Goal: Task Accomplishment & Management: Complete application form

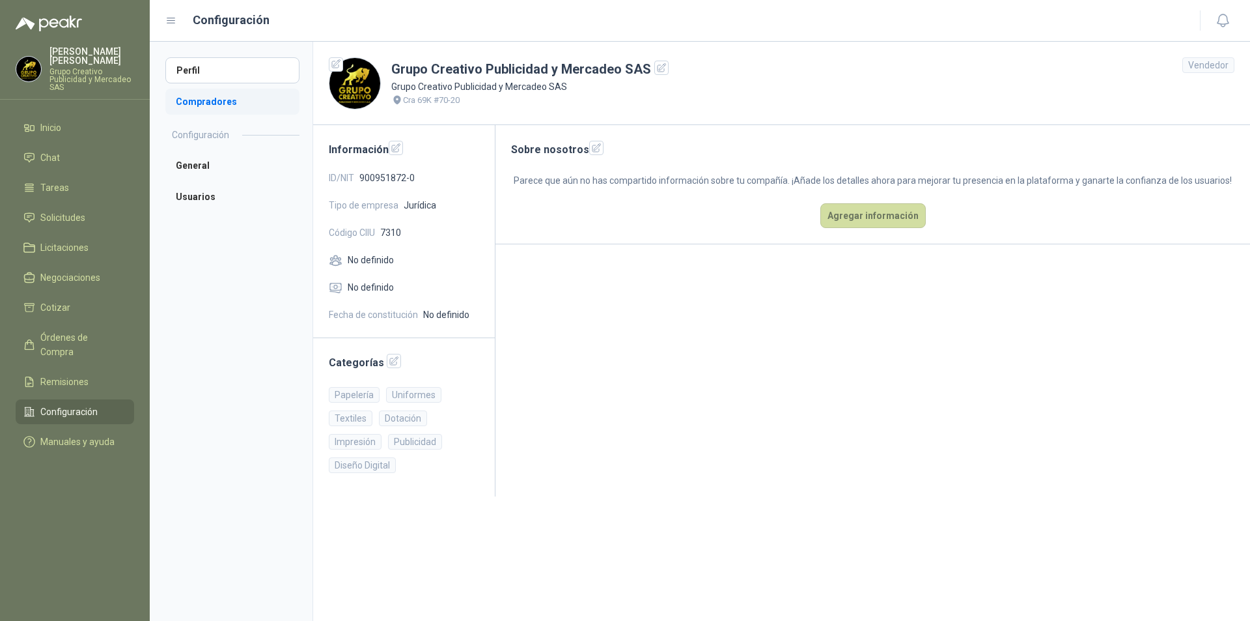
click at [204, 104] on li "Compradores" at bounding box center [232, 102] width 134 height 26
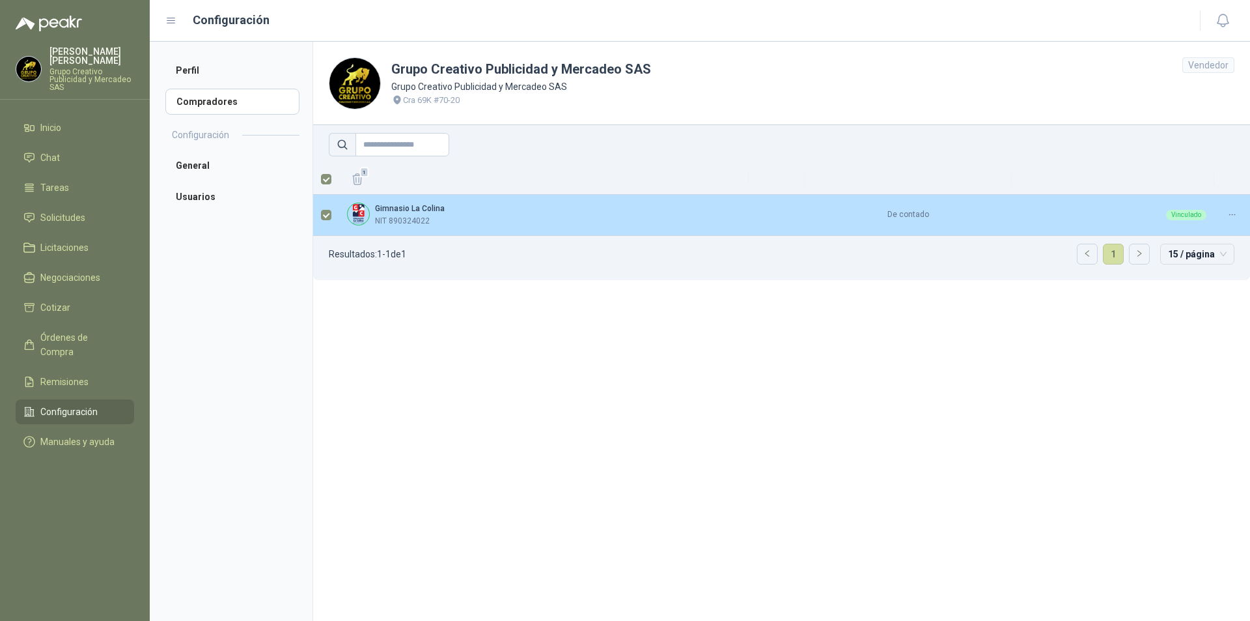
click at [421, 223] on p "NIT 890324022" at bounding box center [402, 221] width 55 height 12
click at [1238, 211] on div at bounding box center [1232, 214] width 20 height 12
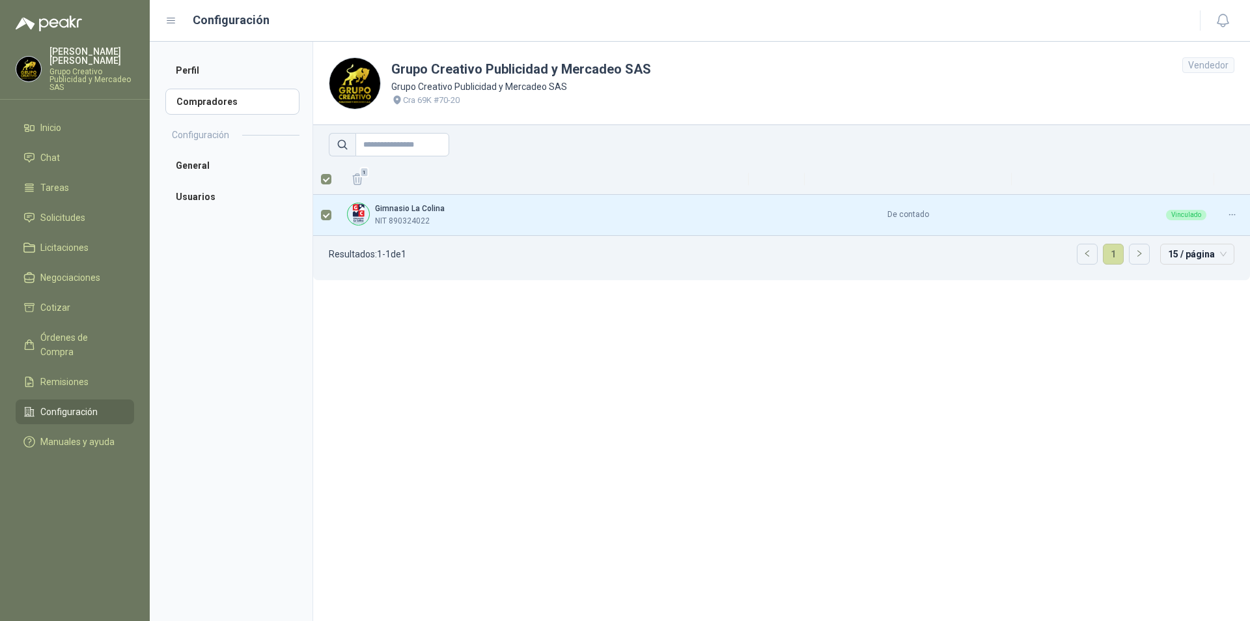
click at [1214, 193] on th at bounding box center [1113, 179] width 203 height 31
click at [192, 168] on li "General" at bounding box center [232, 165] width 134 height 26
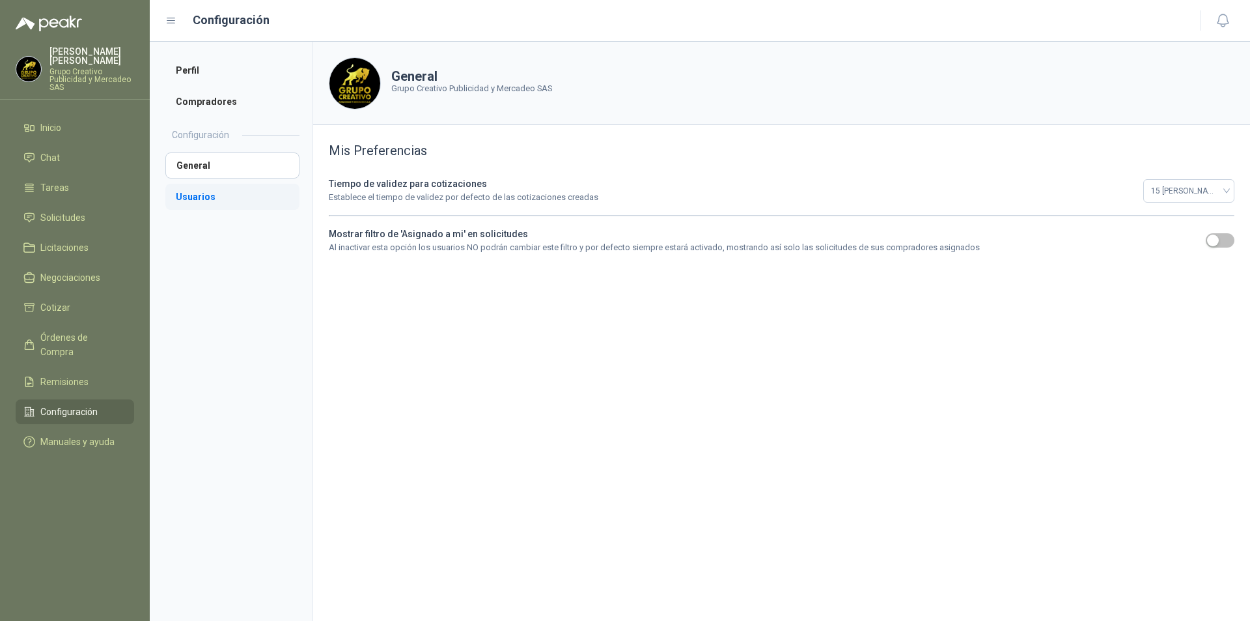
click at [204, 198] on li "Usuarios" at bounding box center [232, 197] width 134 height 26
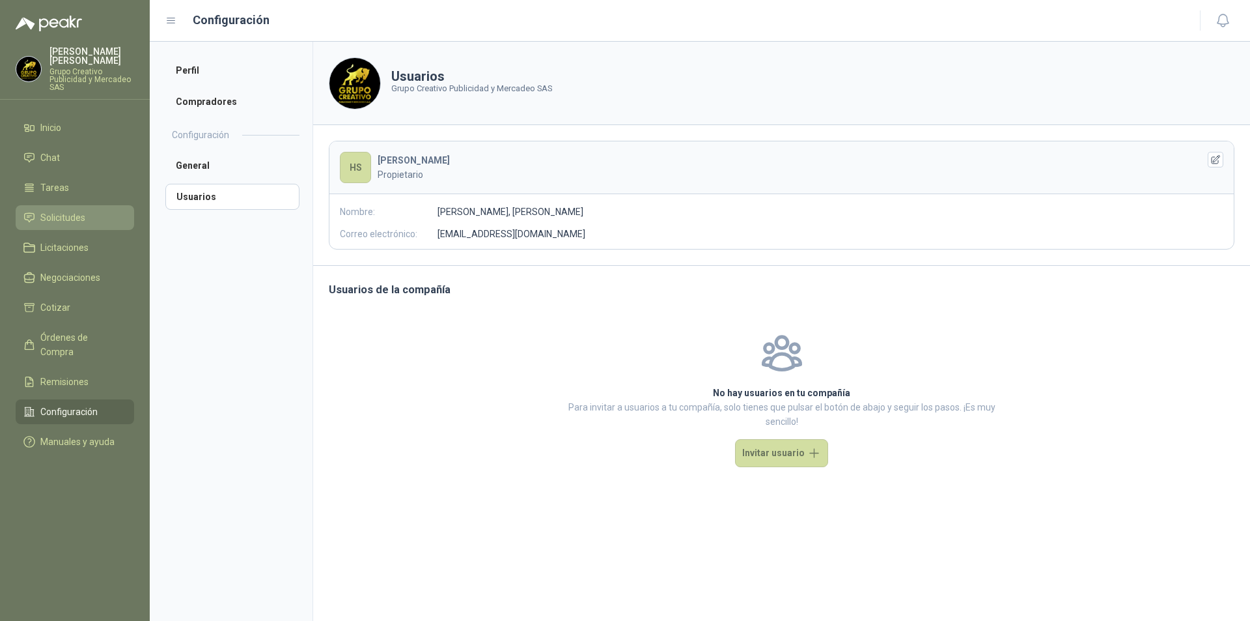
click at [55, 224] on span "Solicitudes" at bounding box center [62, 217] width 45 height 14
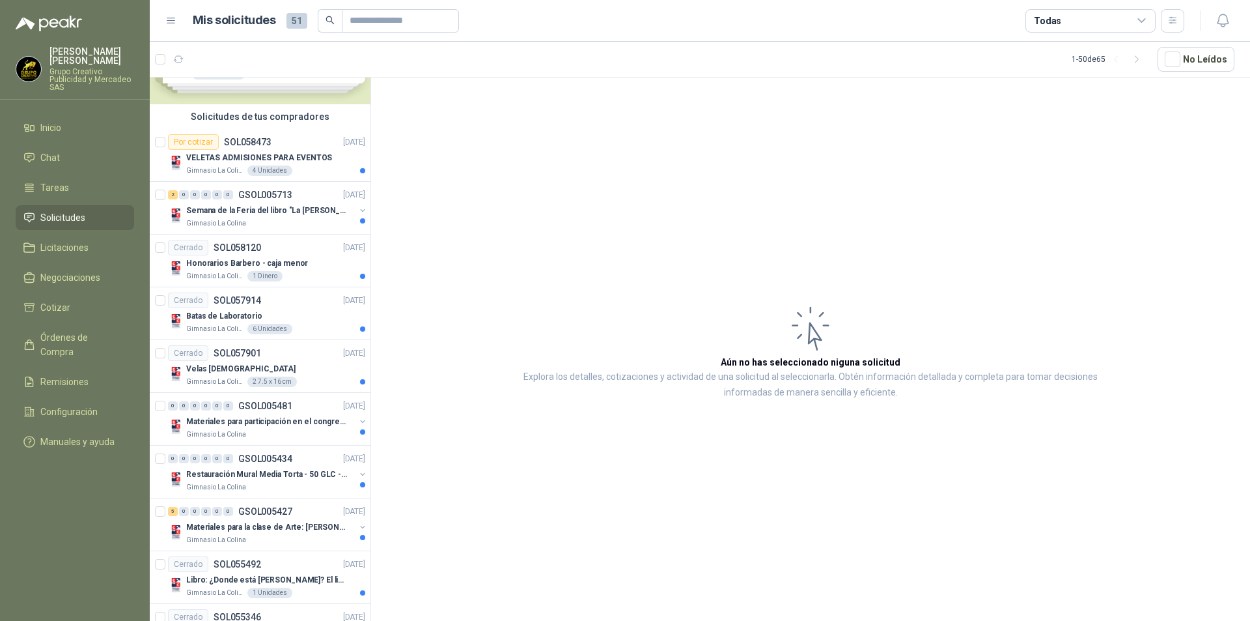
scroll to position [84, 0]
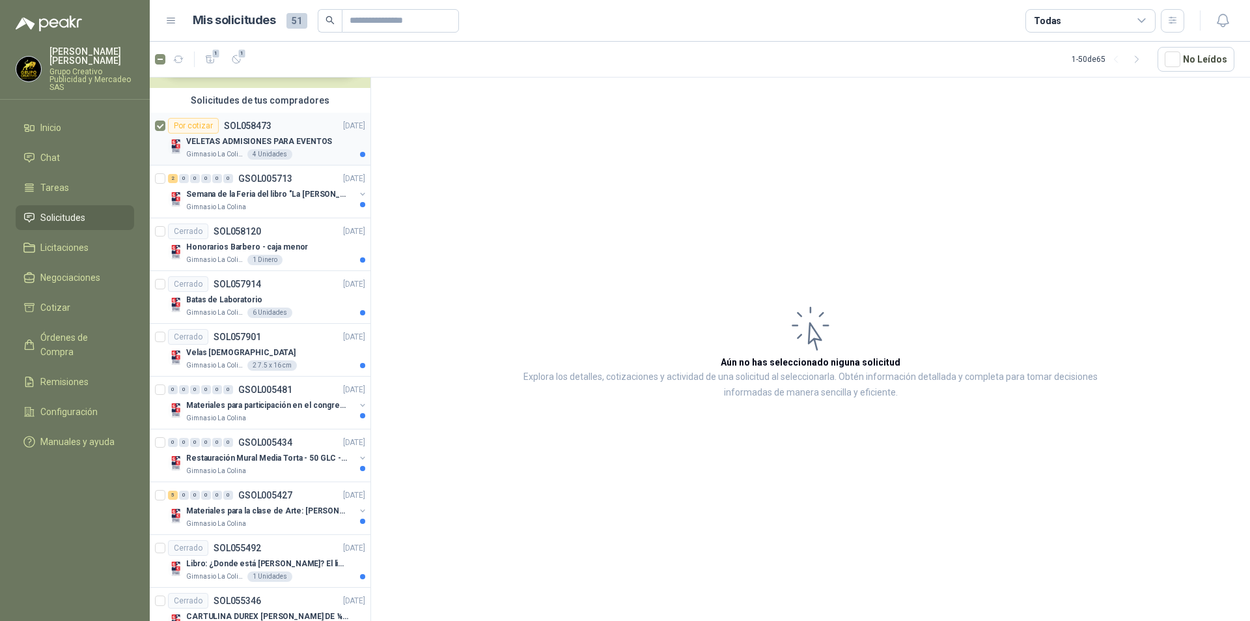
click at [253, 126] on p "SOL058473" at bounding box center [248, 125] width 48 height 9
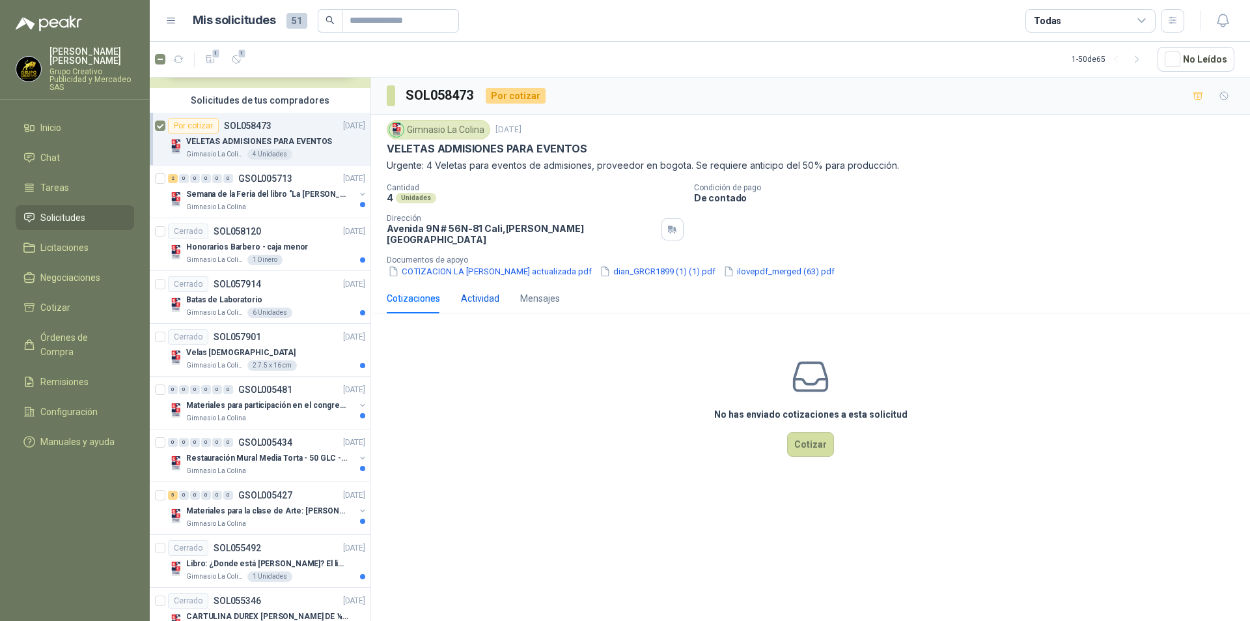
click at [489, 291] on div "Actividad" at bounding box center [480, 298] width 38 height 14
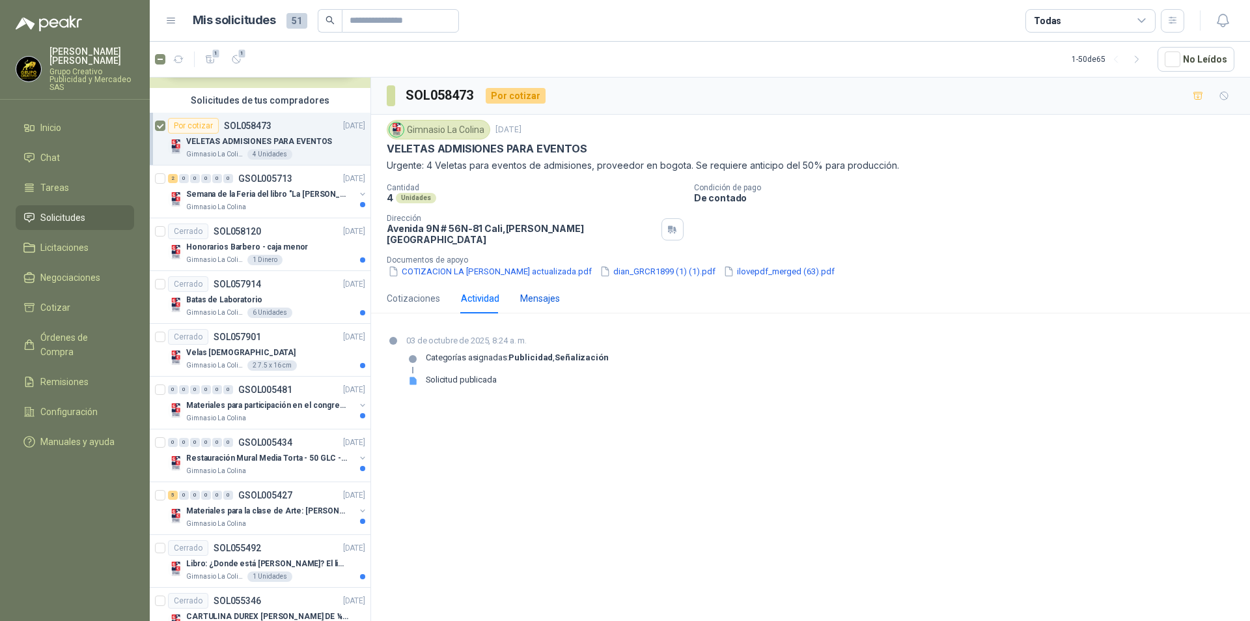
click at [544, 294] on div "Mensajes" at bounding box center [540, 298] width 40 height 14
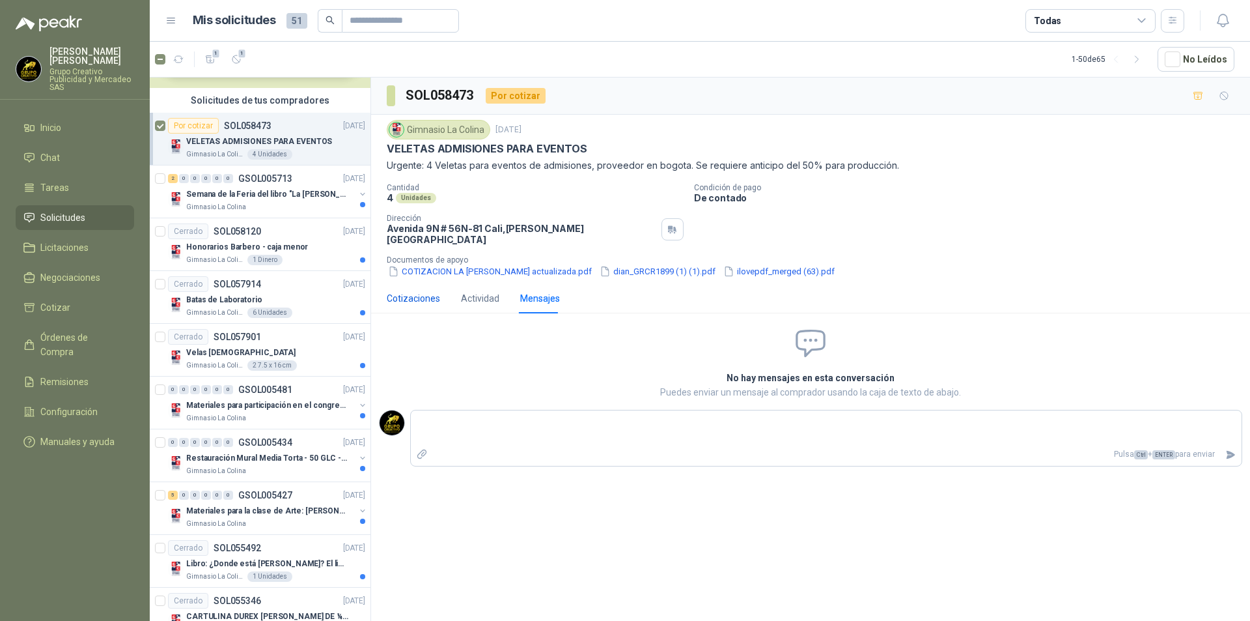
click at [428, 291] on div "Cotizaciones" at bounding box center [413, 298] width 53 height 14
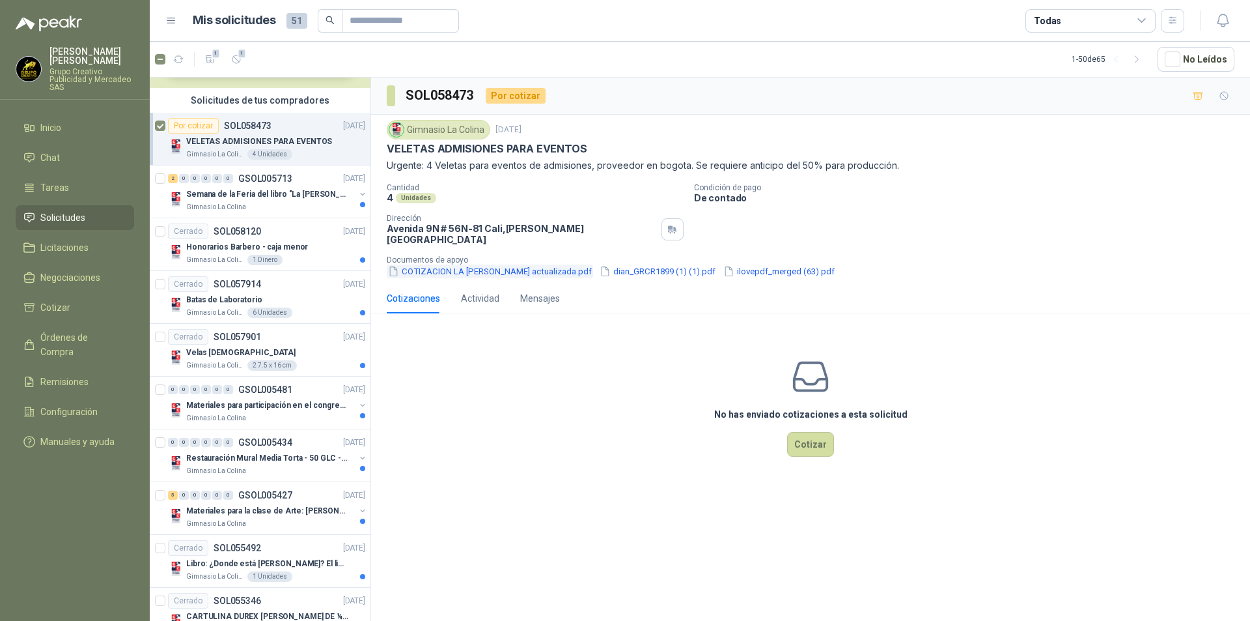
click at [446, 264] on button "COTIZACION LA [PERSON_NAME] actualizada.pdf" at bounding box center [490, 271] width 206 height 14
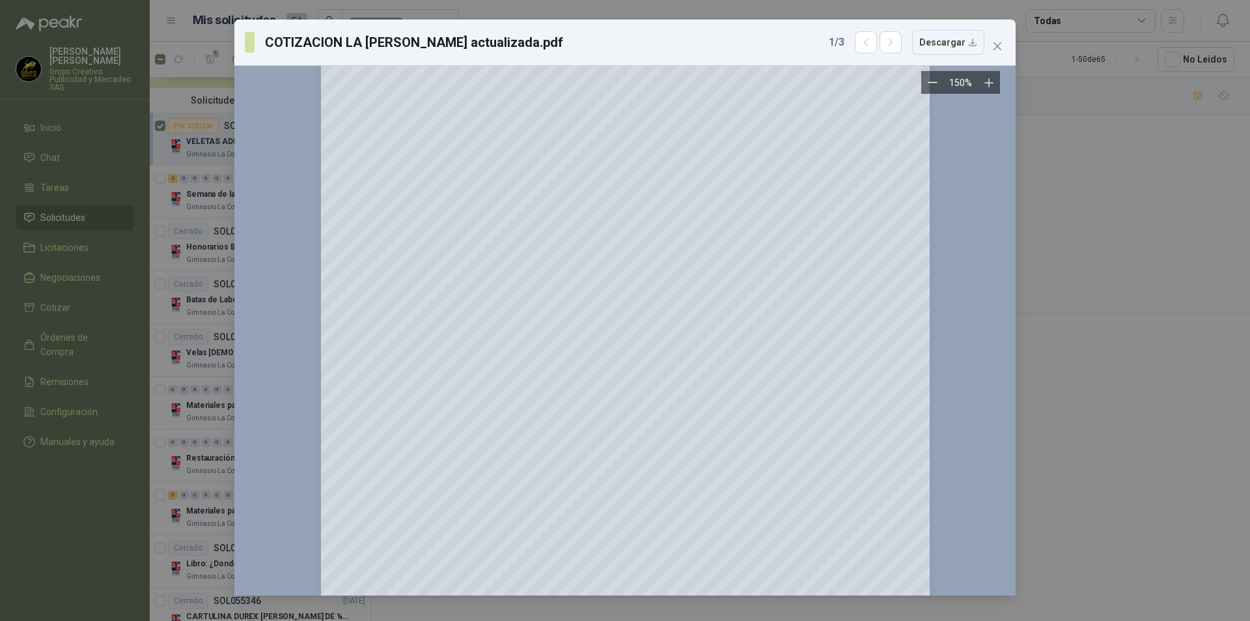
scroll to position [211, 0]
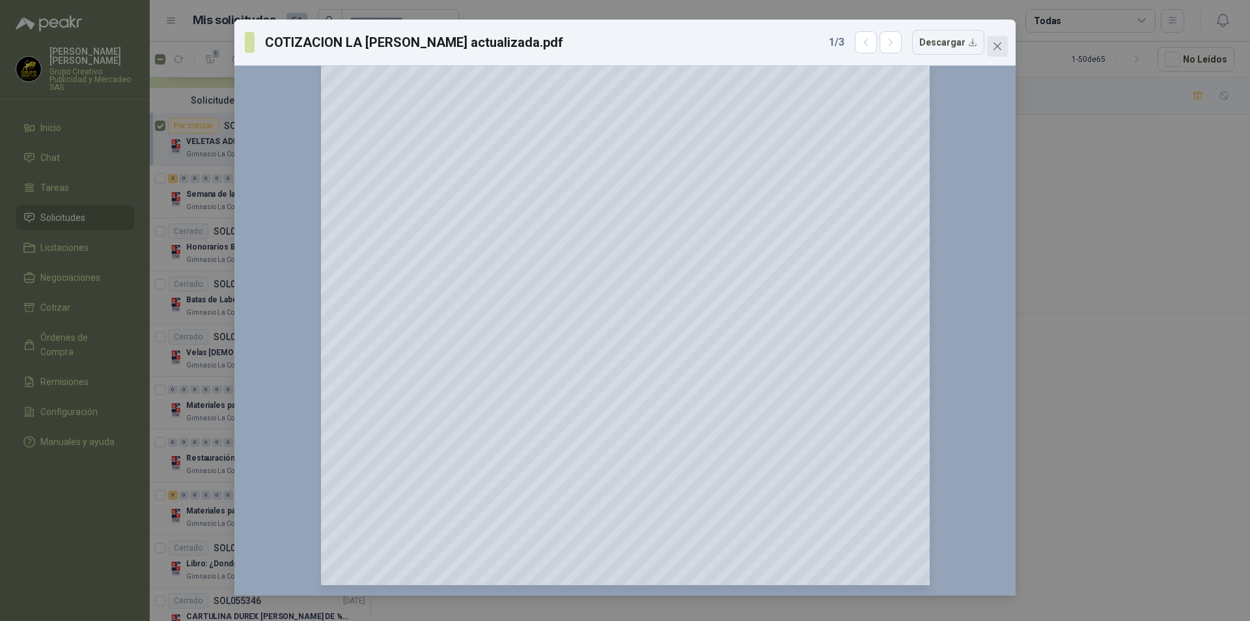
click at [996, 40] on button "Close" at bounding box center [997, 46] width 21 height 21
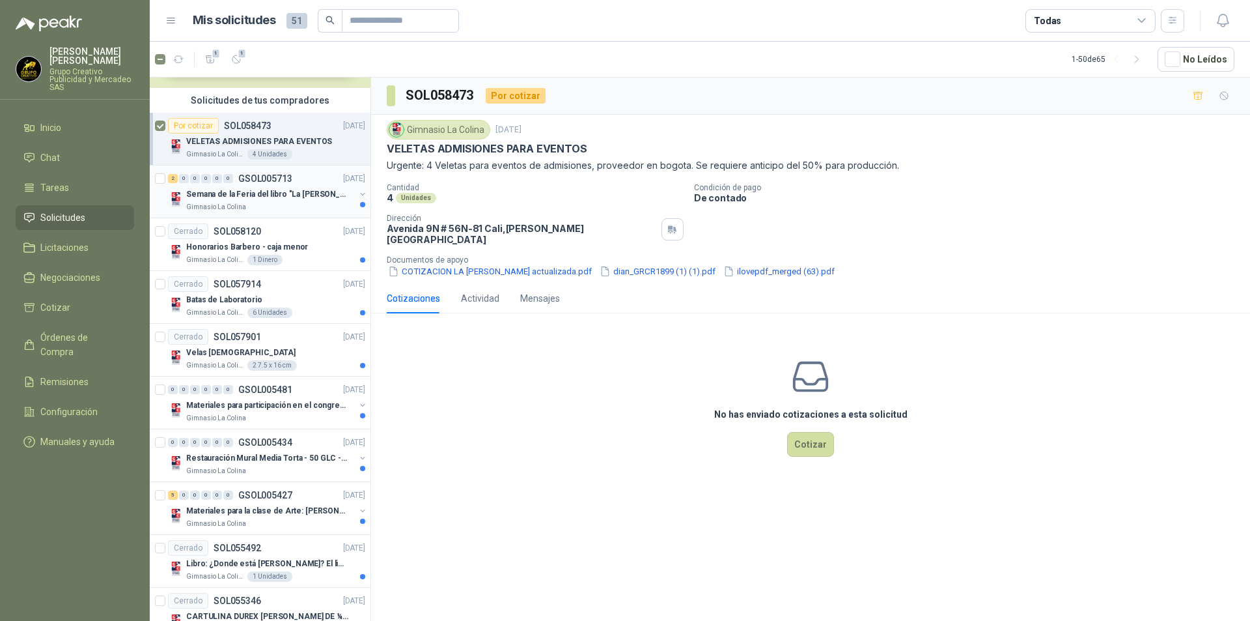
scroll to position [0, 0]
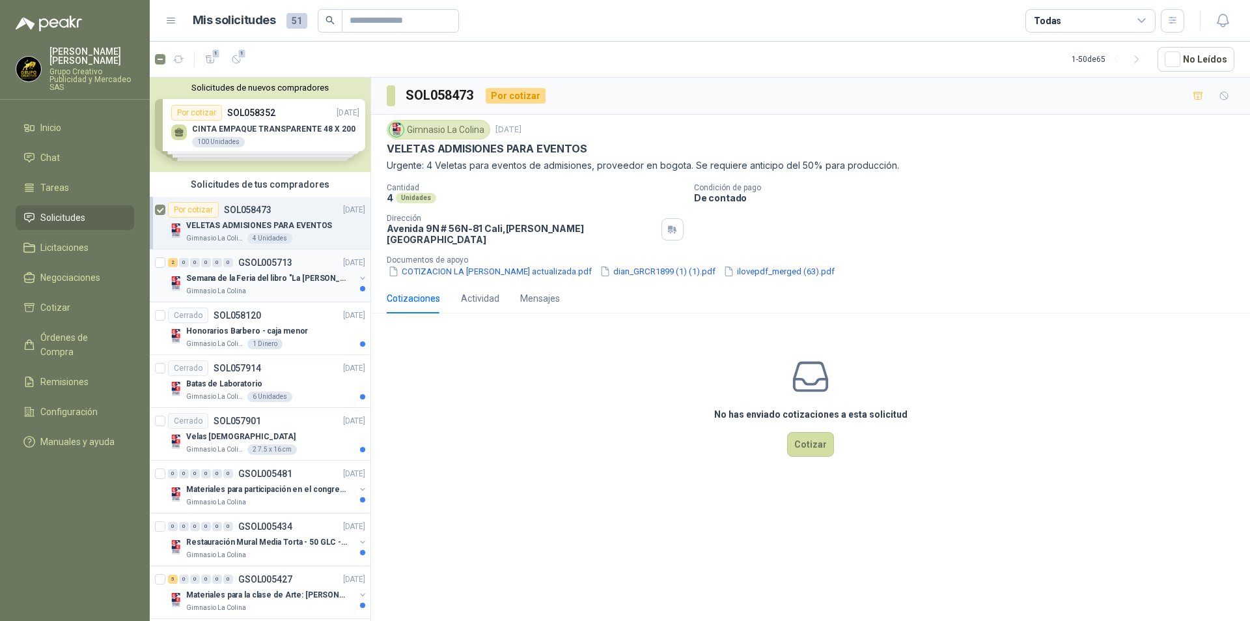
click at [317, 290] on div "Gimnasio La Colina" at bounding box center [270, 291] width 169 height 10
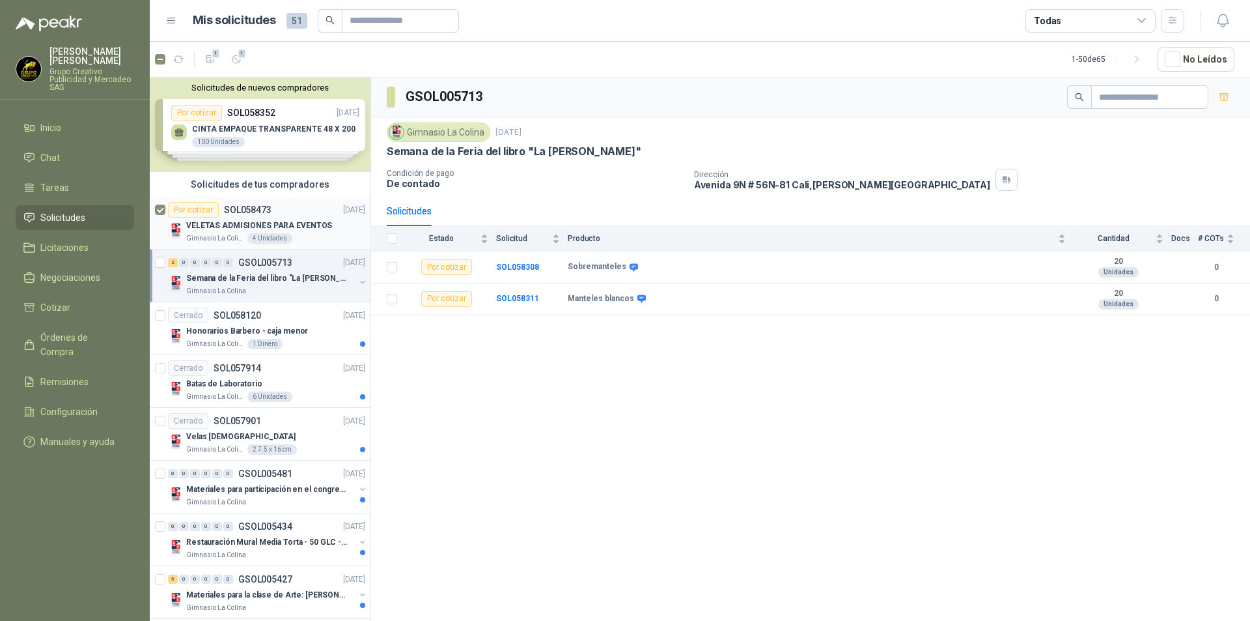
click at [286, 217] on div "Por cotizar SOL058473 [DATE]" at bounding box center [266, 210] width 197 height 16
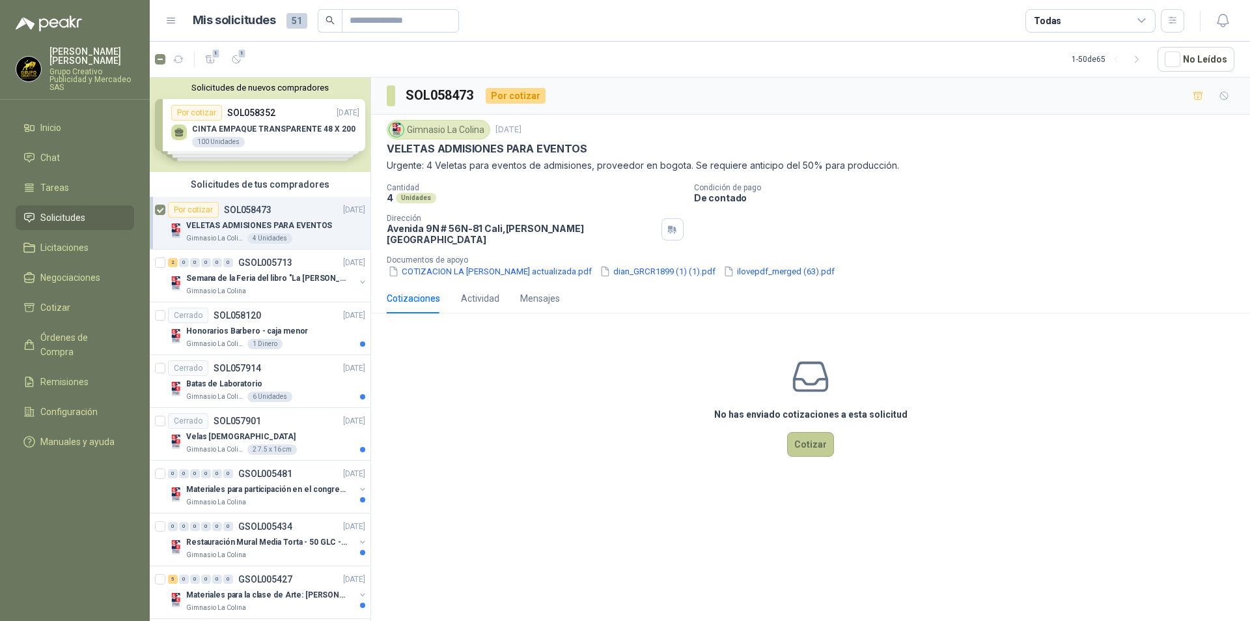
click at [818, 434] on button "Cotizar" at bounding box center [810, 444] width 47 height 25
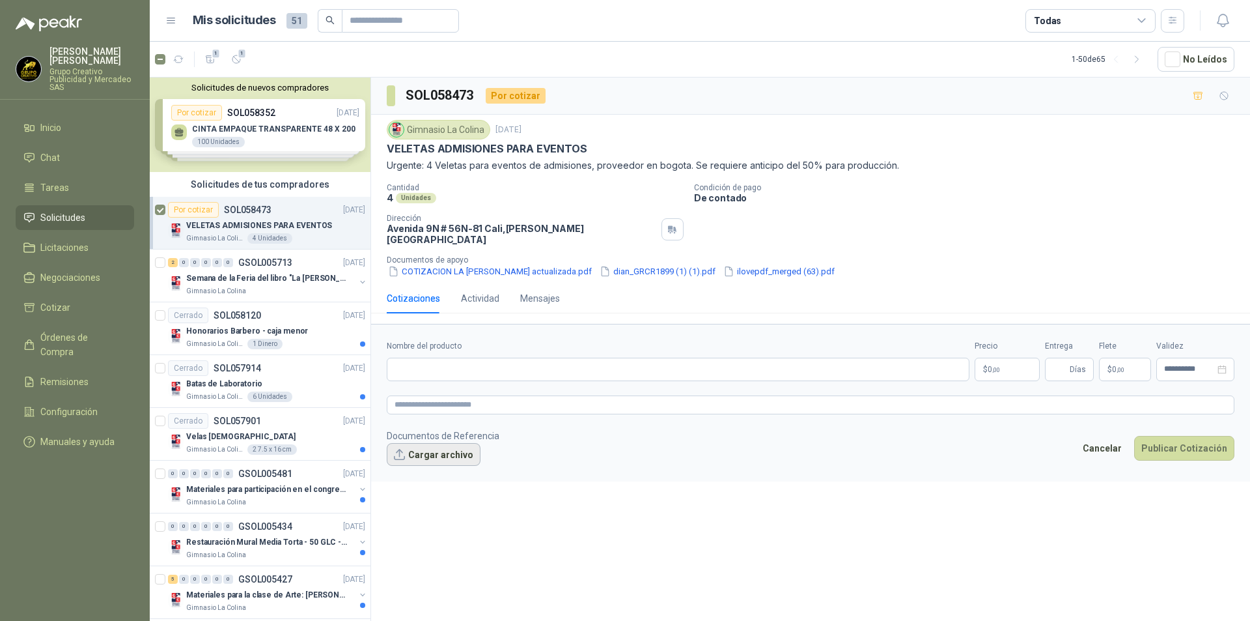
click at [441, 443] on button "Cargar archivo" at bounding box center [434, 454] width 94 height 23
click at [445, 449] on button "Cargar archivo" at bounding box center [434, 454] width 94 height 23
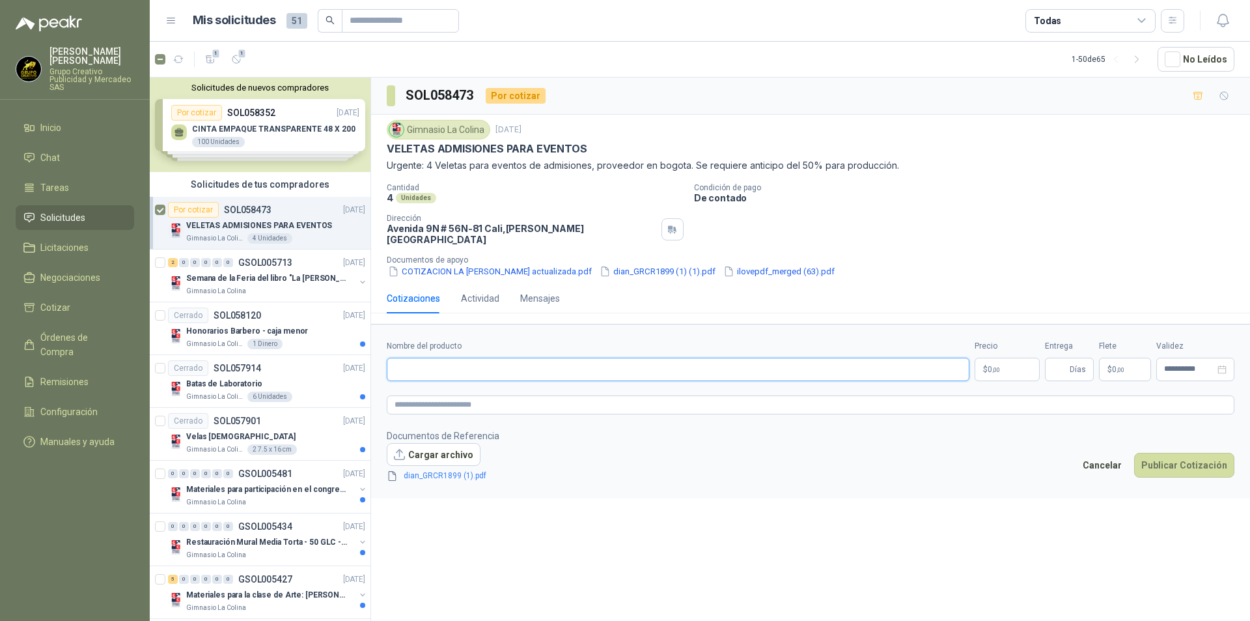
click at [506, 365] on input "Nombre del producto" at bounding box center [678, 368] width 583 height 23
drag, startPoint x: 430, startPoint y: 360, endPoint x: 492, endPoint y: 426, distance: 90.3
click at [430, 359] on input "**********" at bounding box center [678, 368] width 583 height 23
type input "**********"
click at [505, 404] on textarea at bounding box center [811, 404] width 848 height 19
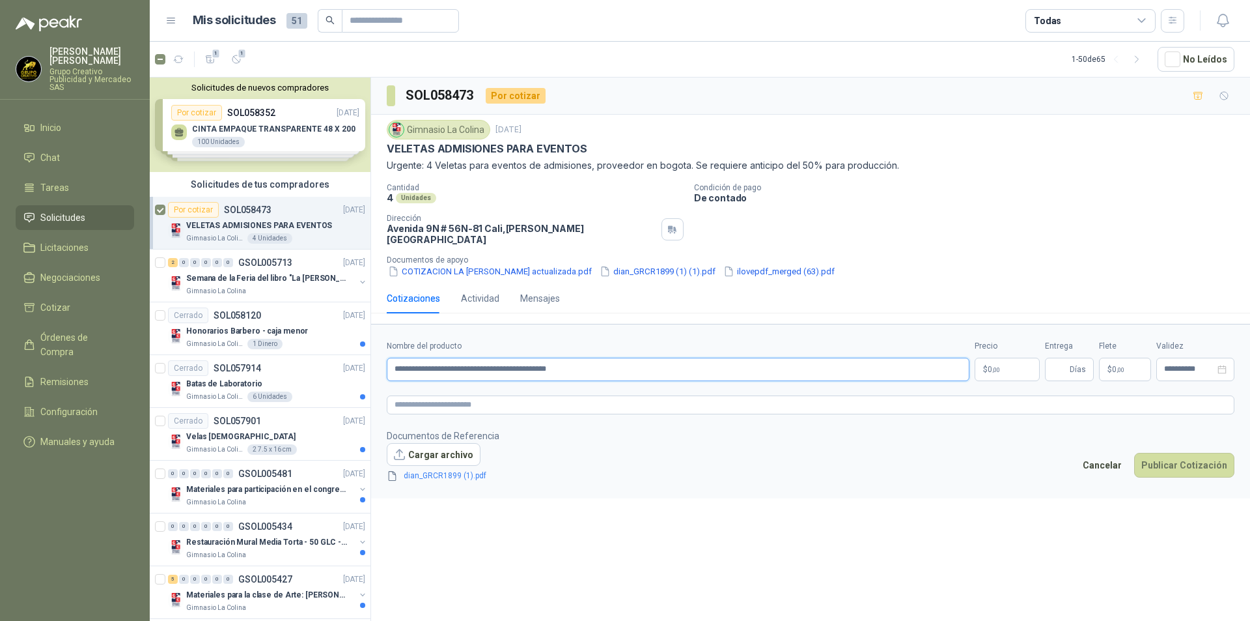
drag, startPoint x: 482, startPoint y: 359, endPoint x: 601, endPoint y: 367, distance: 119.4
click at [601, 367] on input "**********" at bounding box center [678, 368] width 583 height 23
click at [531, 381] on form "**********" at bounding box center [810, 411] width 879 height 175
click at [470, 395] on textarea at bounding box center [811, 404] width 848 height 19
paste textarea "**********"
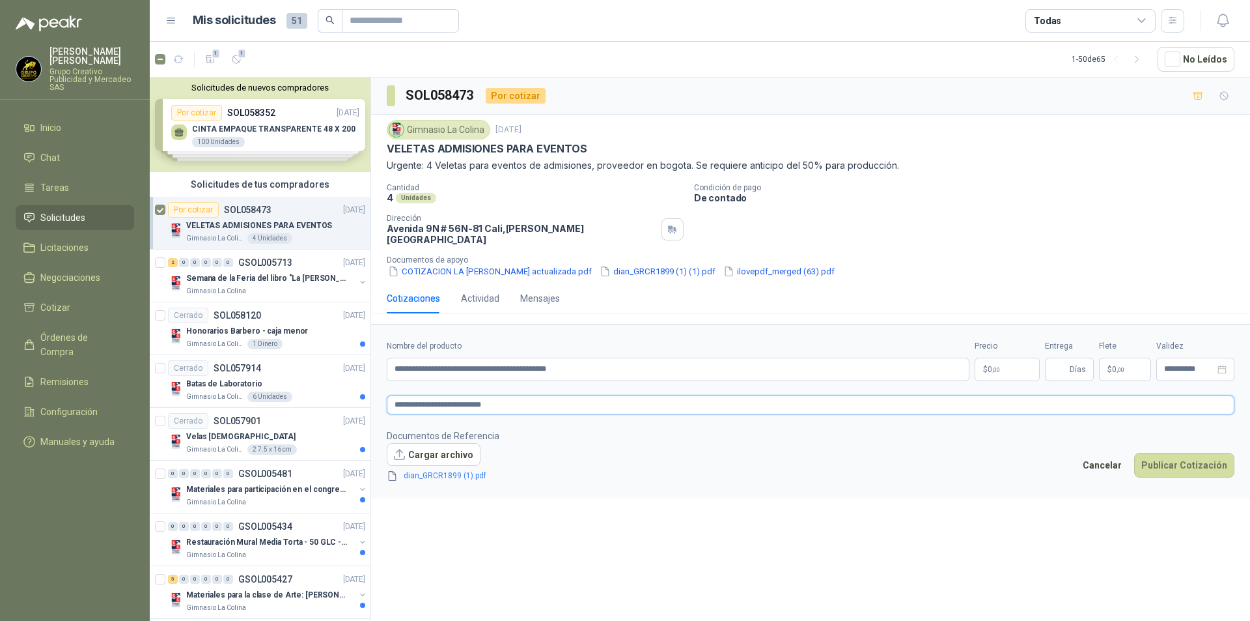
type textarea "**********"
click at [1028, 357] on p "$ 0 ,00" at bounding box center [1007, 368] width 65 height 23
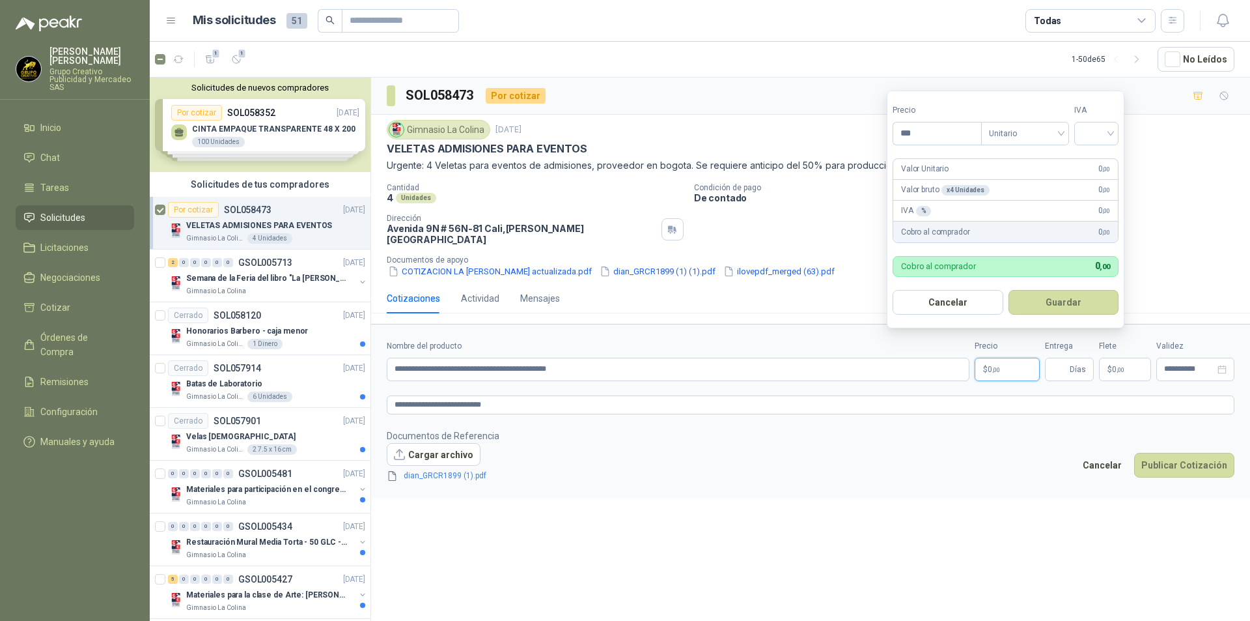
click at [1025, 359] on p "$ 0 ,00" at bounding box center [1007, 368] width 65 height 23
drag, startPoint x: 943, startPoint y: 128, endPoint x: 834, endPoint y: 132, distance: 108.8
click at [838, 131] on body "[PERSON_NAME] [PERSON_NAME] Grupo Creativo Publicidad y Mercadeo SAS Inicio Cha…" at bounding box center [625, 310] width 1250 height 621
type input "*********"
click at [943, 209] on div "IVA % 0 ,00" at bounding box center [1005, 211] width 225 height 21
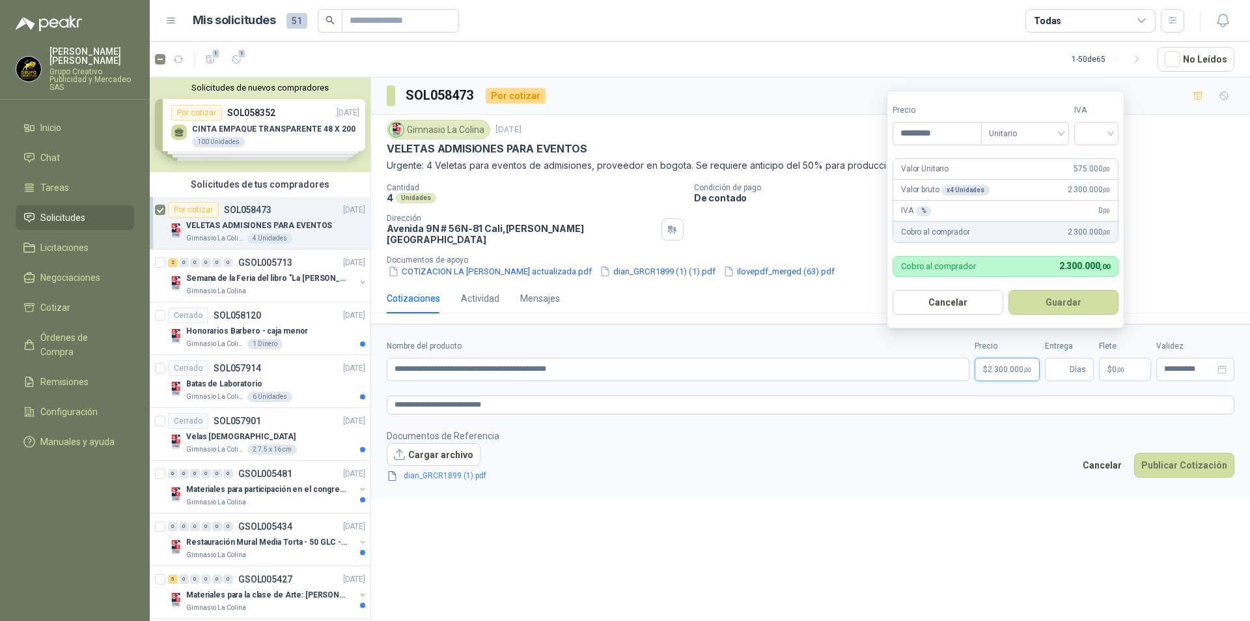
click at [911, 214] on p "IVA %" at bounding box center [916, 210] width 30 height 12
click at [942, 212] on div "IVA % 0 ,00" at bounding box center [1005, 211] width 225 height 21
click at [1101, 205] on span "0 ,00" at bounding box center [1104, 210] width 12 height 12
click at [1106, 135] on input "search" at bounding box center [1096, 132] width 29 height 20
click at [1102, 160] on div "19%" at bounding box center [1099, 160] width 24 height 14
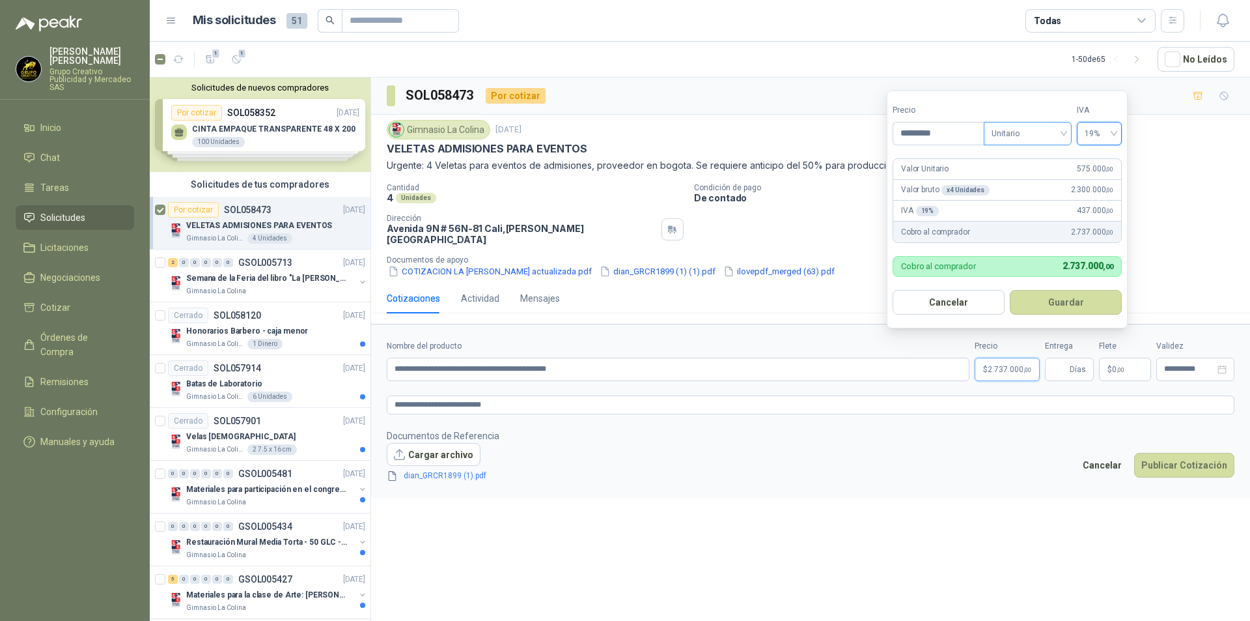
click at [1027, 137] on span "Unitario" at bounding box center [1028, 134] width 72 height 20
click at [1068, 305] on button "Guardar" at bounding box center [1066, 302] width 112 height 25
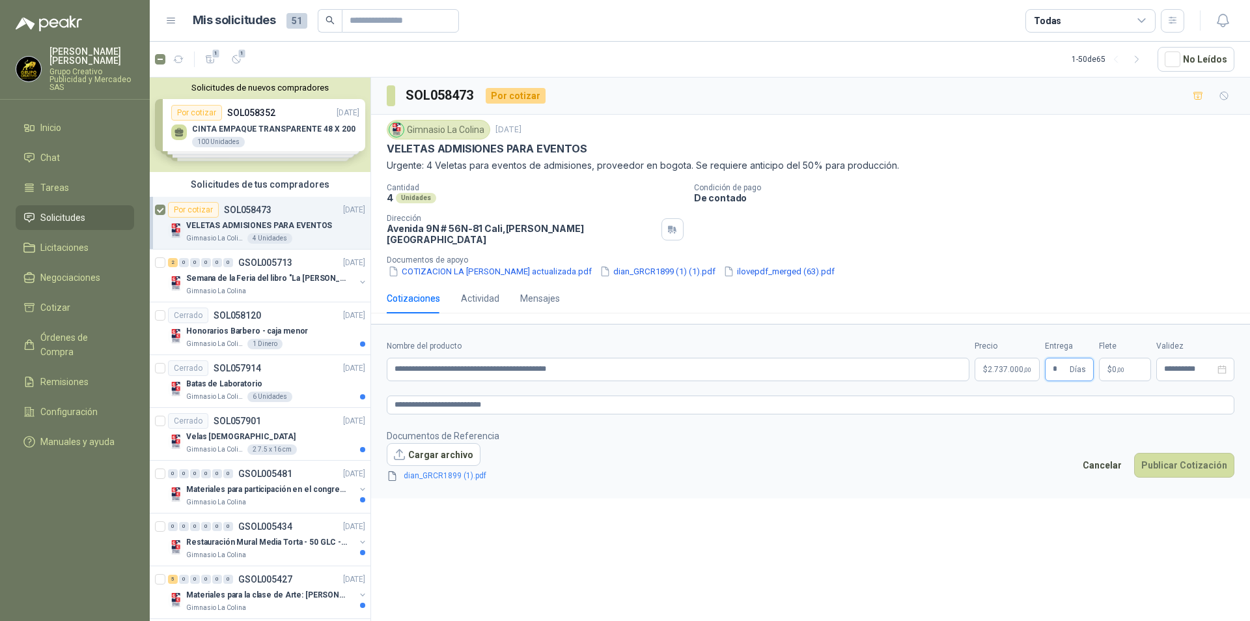
type input "*"
click at [1136, 360] on p "$ 0 ,00" at bounding box center [1125, 368] width 52 height 23
click at [1139, 365] on p "$ 0 ,00" at bounding box center [1125, 368] width 52 height 23
click at [1216, 365] on div "**********" at bounding box center [1195, 369] width 63 height 9
click at [1218, 306] on div "Cotizaciones Actividad Mensajes" at bounding box center [810, 303] width 879 height 40
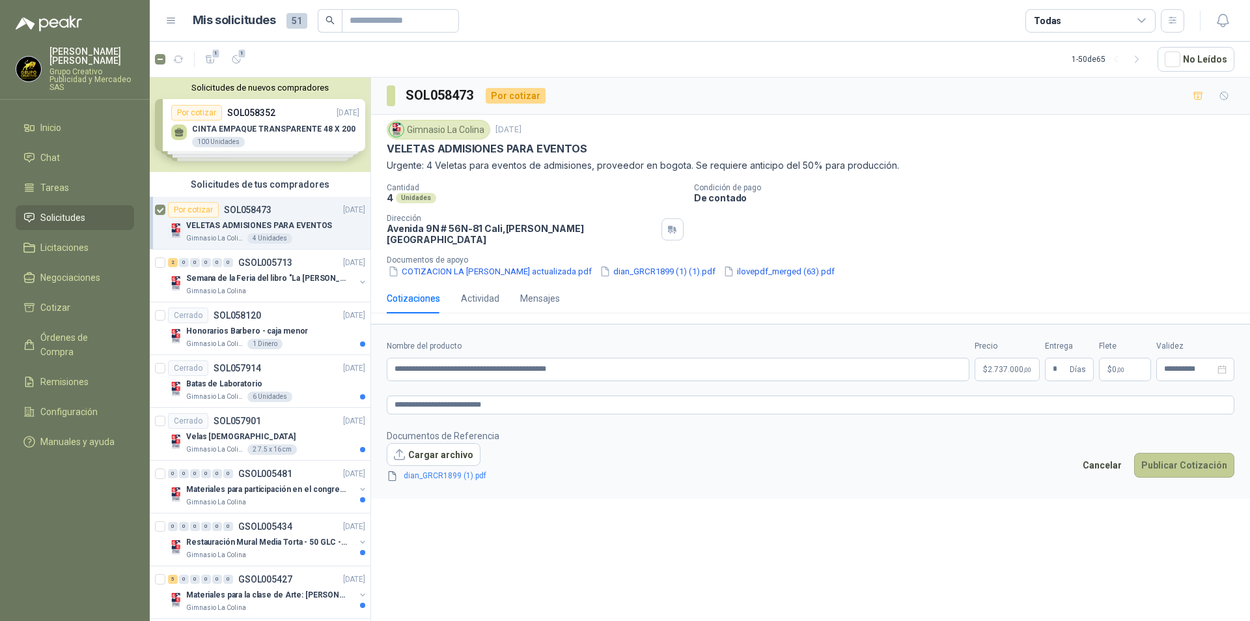
click at [1172, 456] on button "Publicar Cotización" at bounding box center [1184, 465] width 100 height 25
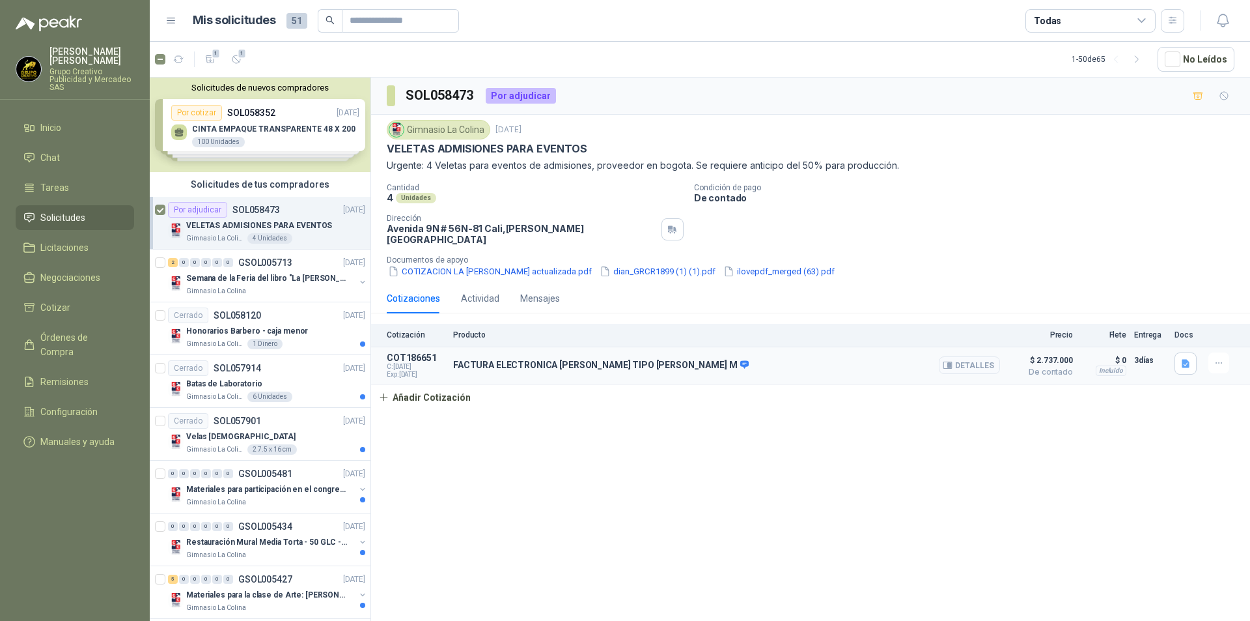
click at [960, 356] on button "Detalles" at bounding box center [969, 365] width 61 height 18
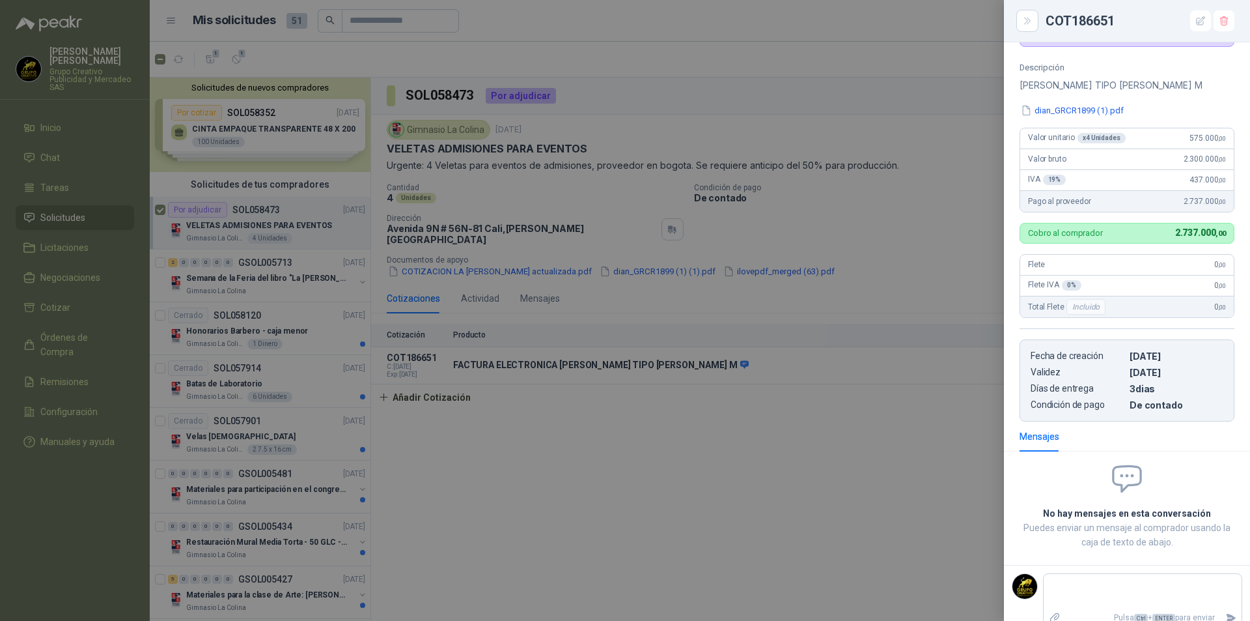
scroll to position [117, 0]
click at [1021, 18] on button "Close" at bounding box center [1027, 21] width 22 height 22
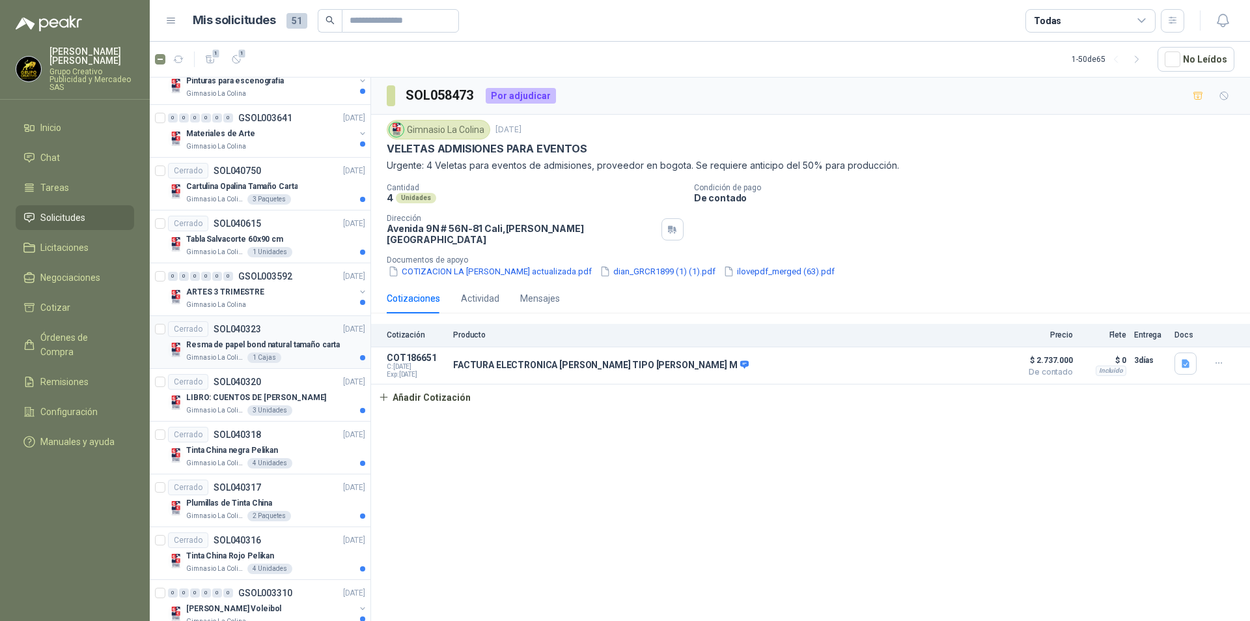
scroll to position [2237, 0]
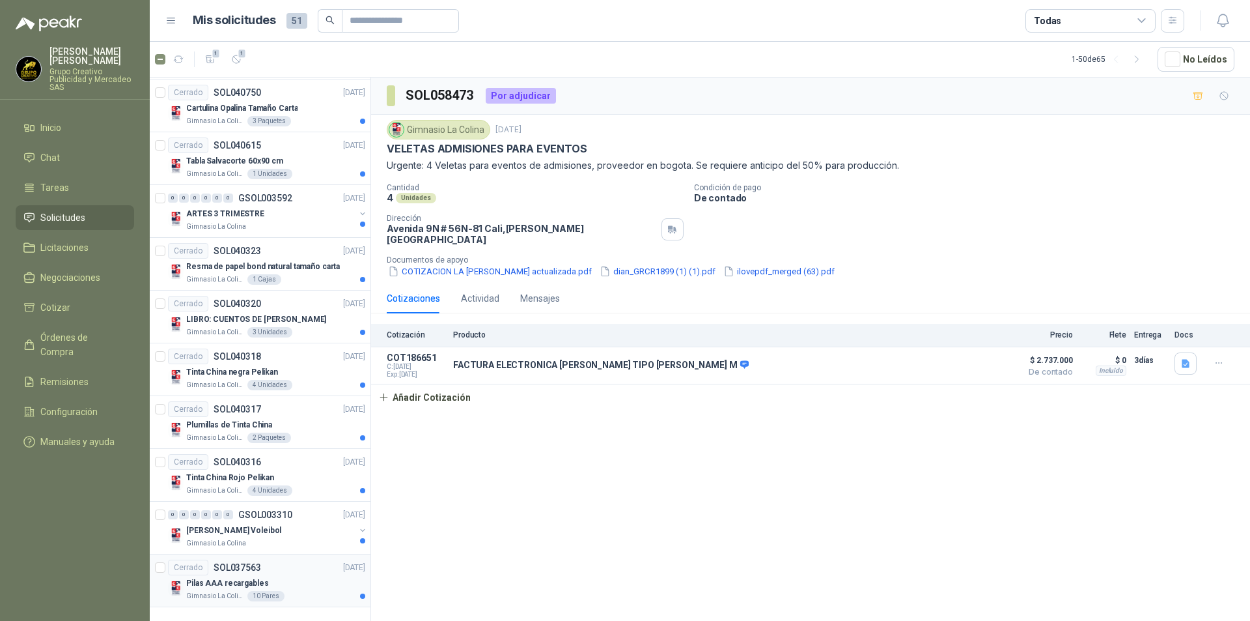
click at [285, 575] on div "Pilas AAA recargables" at bounding box center [275, 583] width 179 height 16
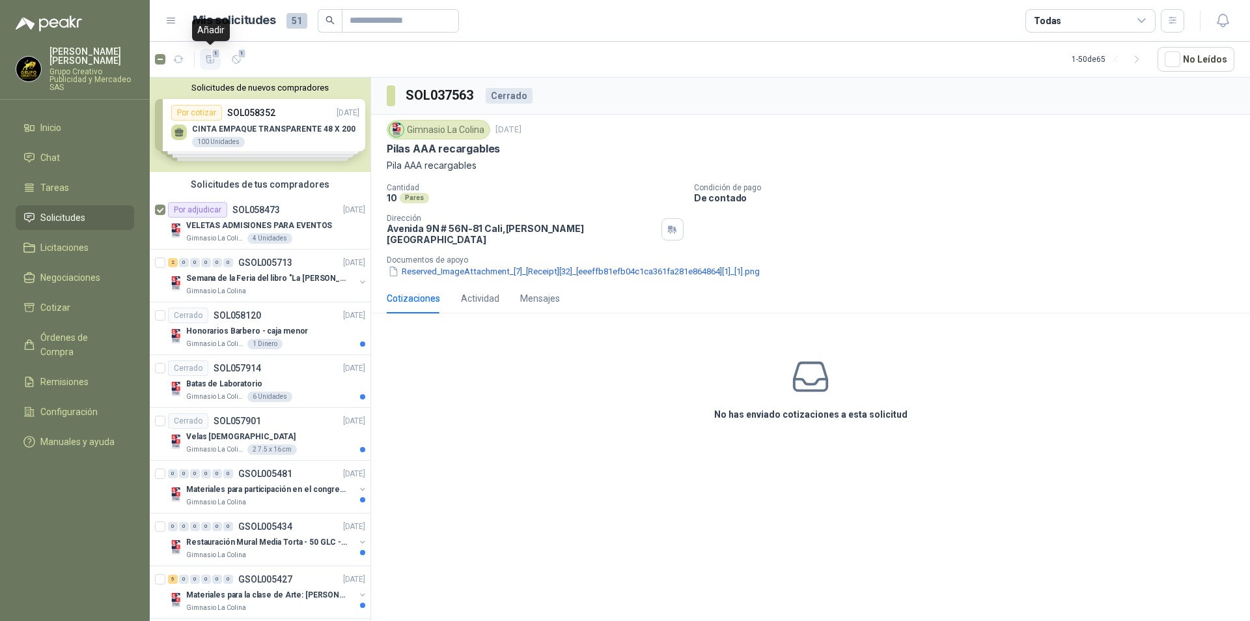
click at [206, 54] on icon "button" at bounding box center [210, 59] width 11 height 11
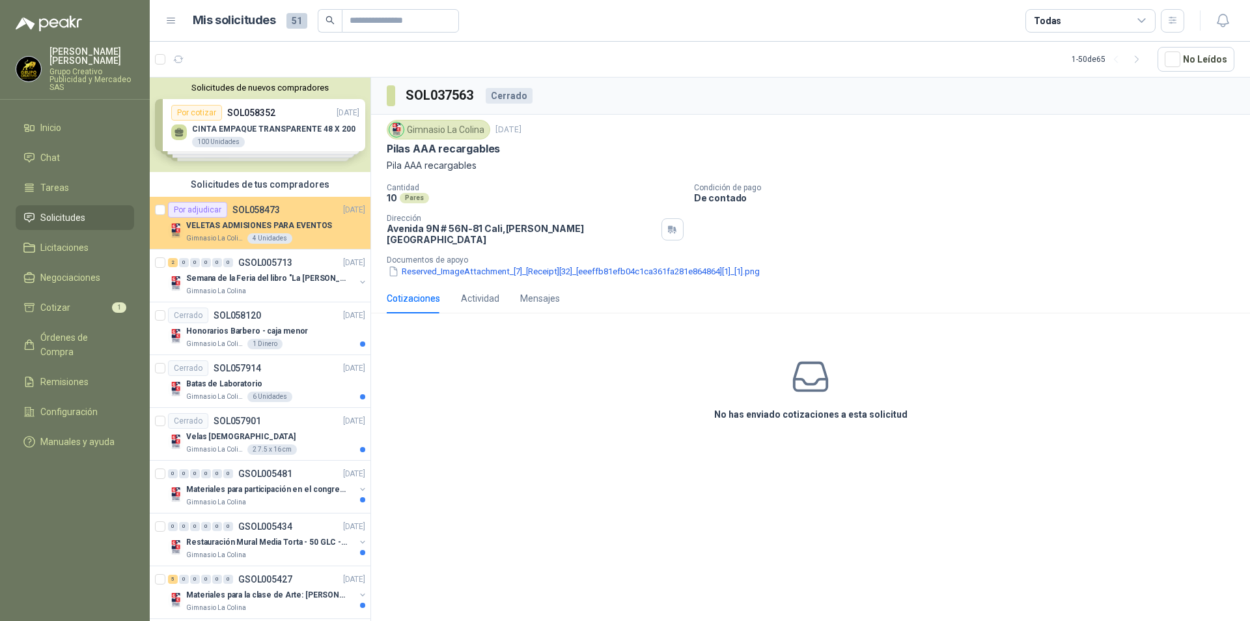
click at [191, 211] on div "Por adjudicar" at bounding box center [197, 210] width 59 height 16
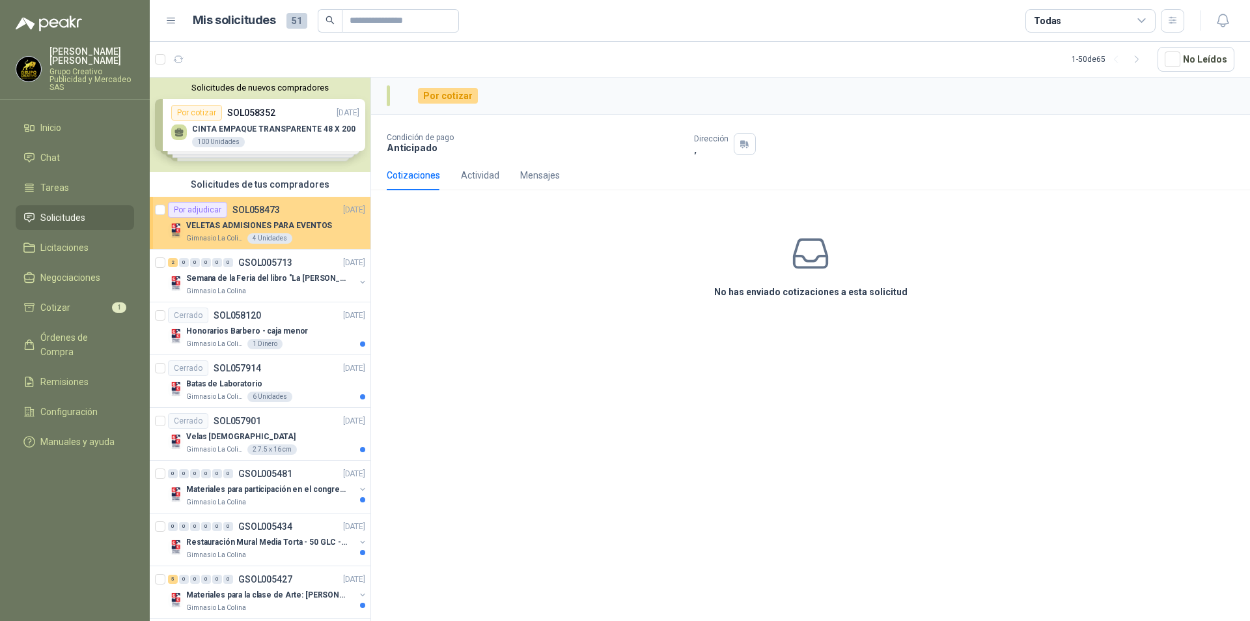
click at [271, 217] on div "Por adjudicar SOL058473" at bounding box center [224, 210] width 112 height 16
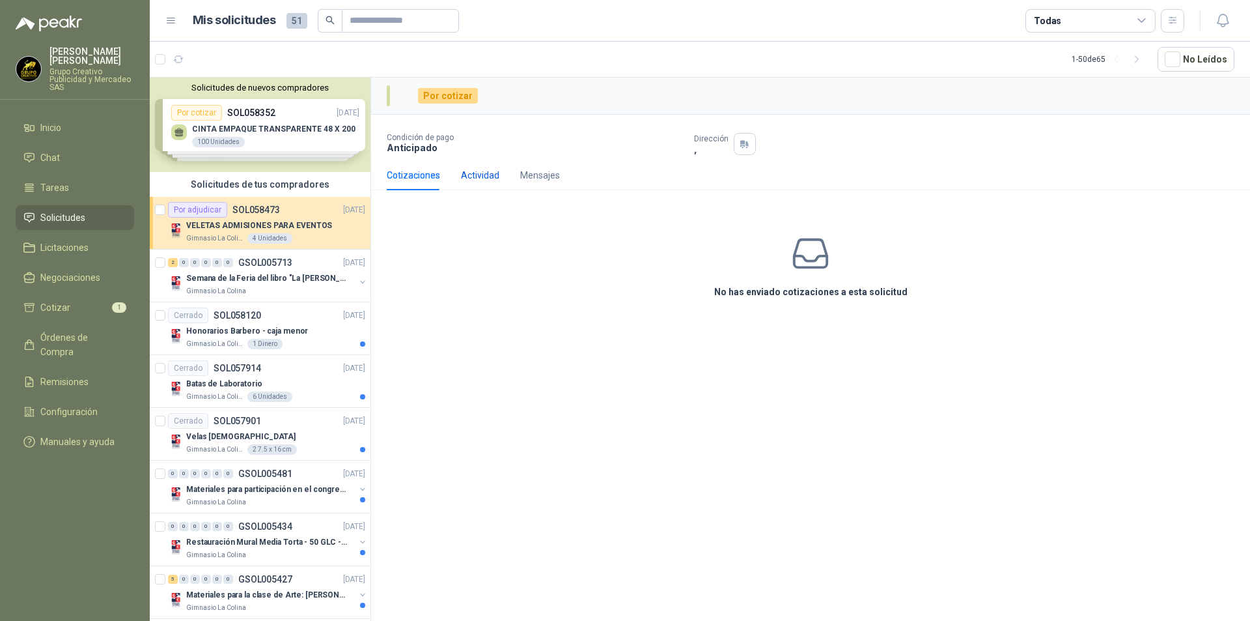
click at [482, 175] on div "Actividad" at bounding box center [480, 175] width 38 height 14
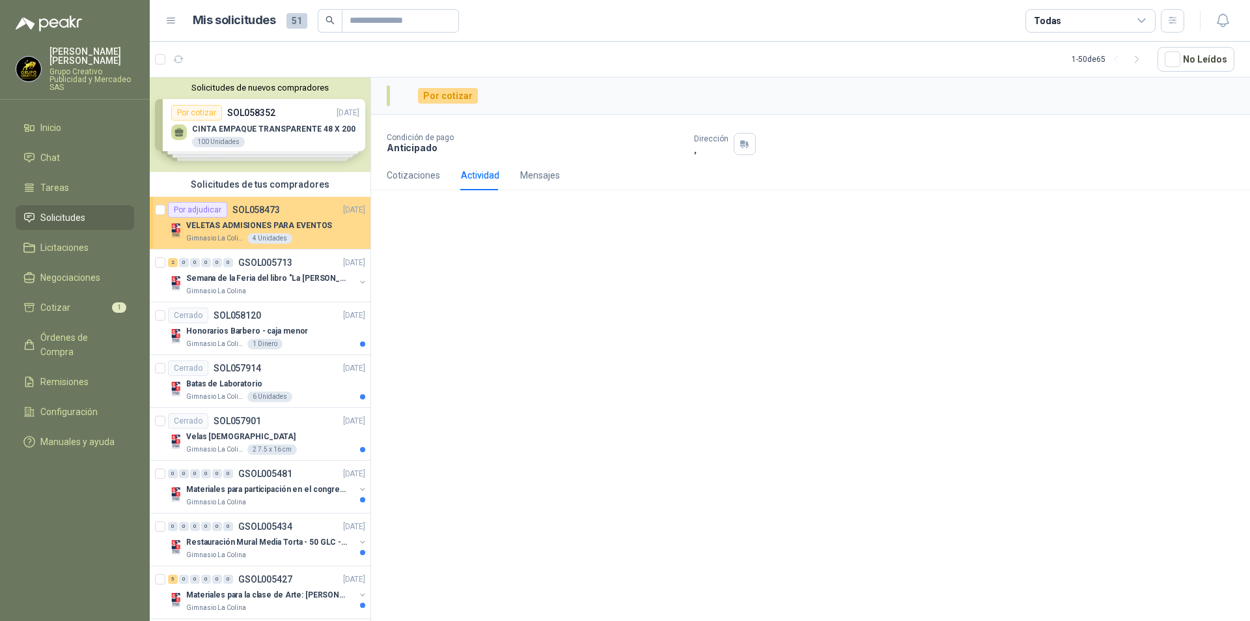
click at [258, 212] on p "SOL058473" at bounding box center [256, 209] width 48 height 9
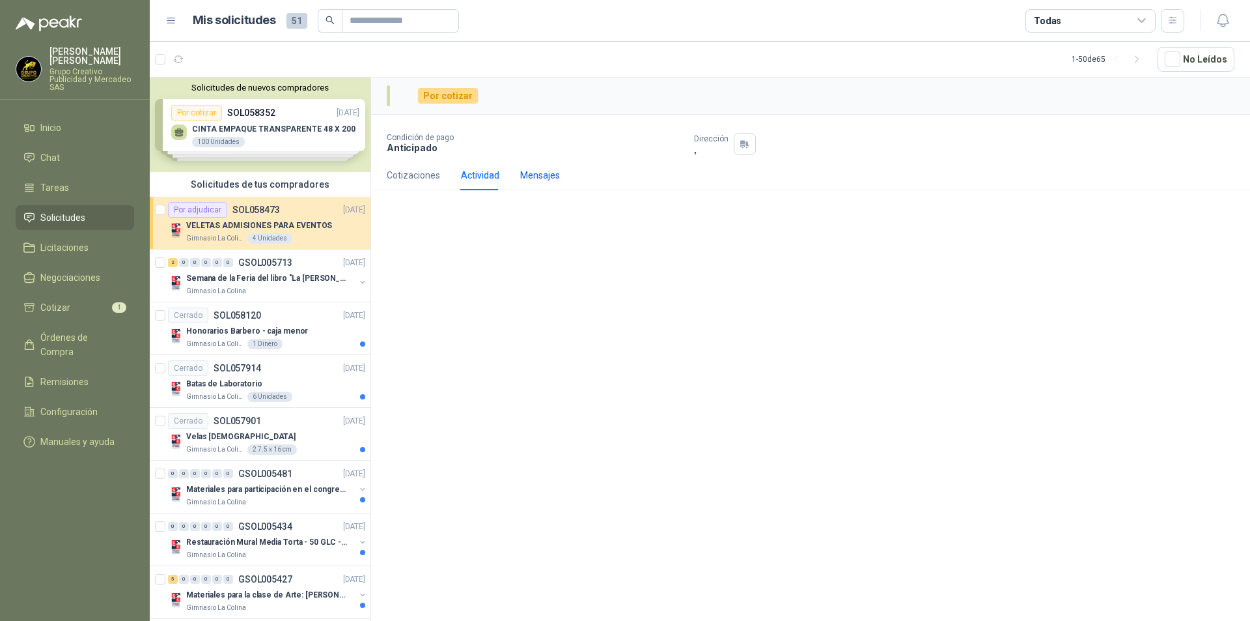
click at [538, 180] on div "Mensajes" at bounding box center [540, 175] width 40 height 14
click at [414, 175] on div "Cotizaciones" at bounding box center [413, 175] width 53 height 14
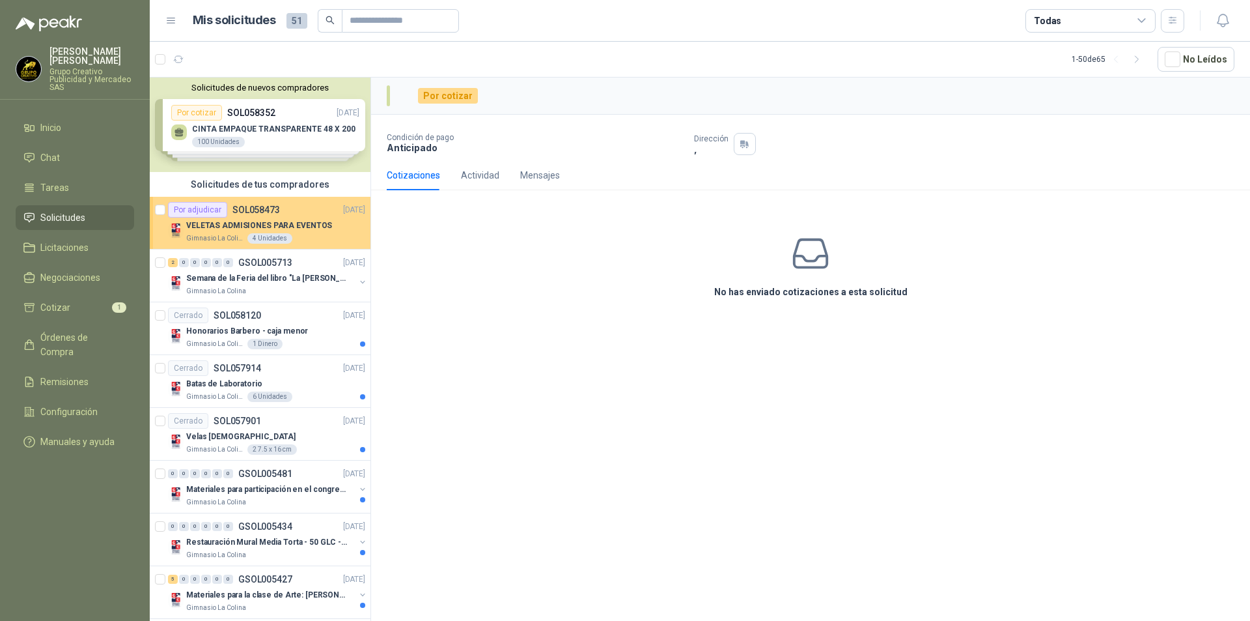
click at [273, 241] on div "4 Unidades" at bounding box center [269, 238] width 45 height 10
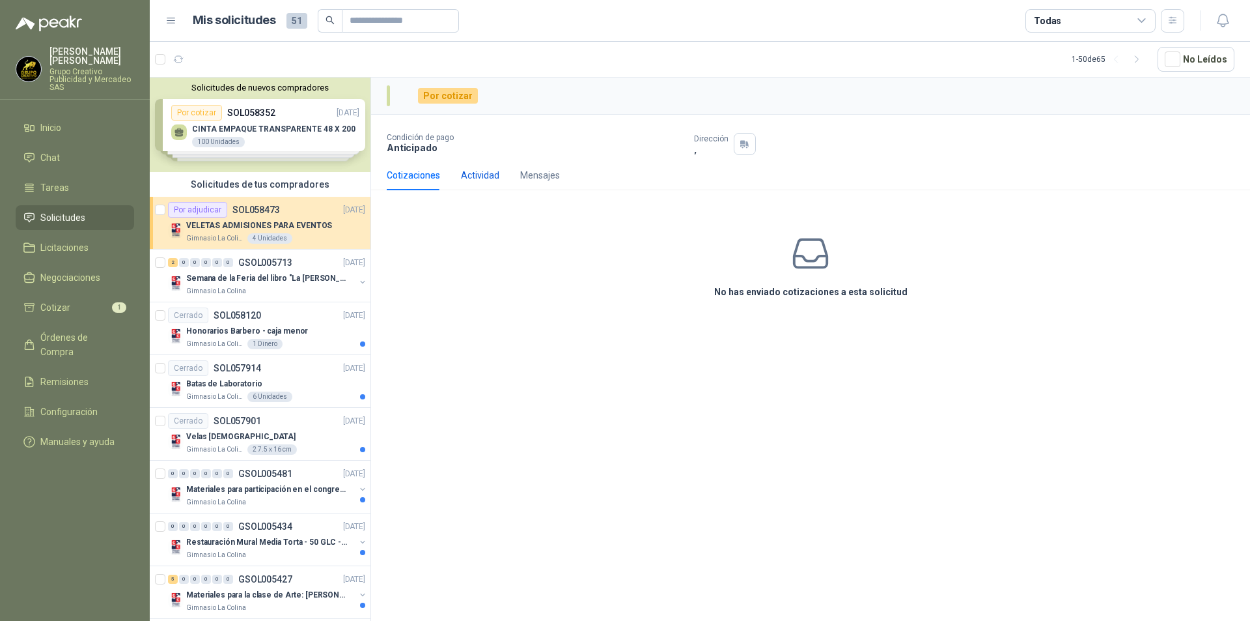
click at [479, 176] on div "Actividad" at bounding box center [480, 175] width 38 height 14
click at [541, 173] on div "Mensajes" at bounding box center [540, 175] width 40 height 14
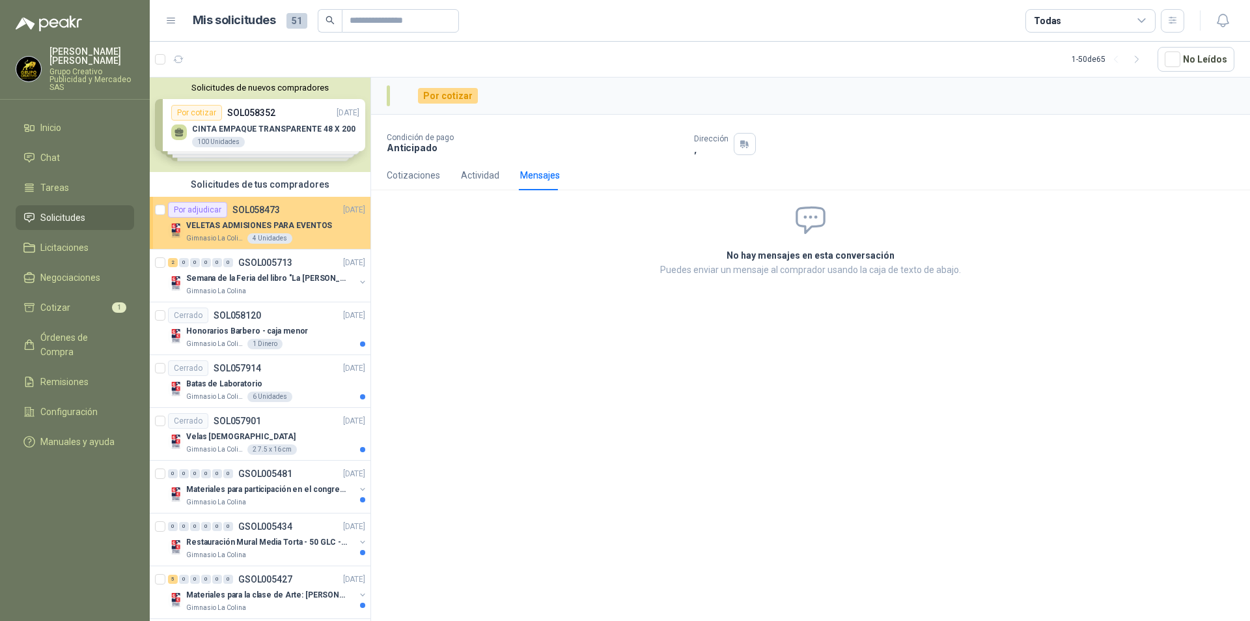
click at [289, 213] on div "Por adjudicar SOL058473 [DATE]" at bounding box center [266, 210] width 197 height 16
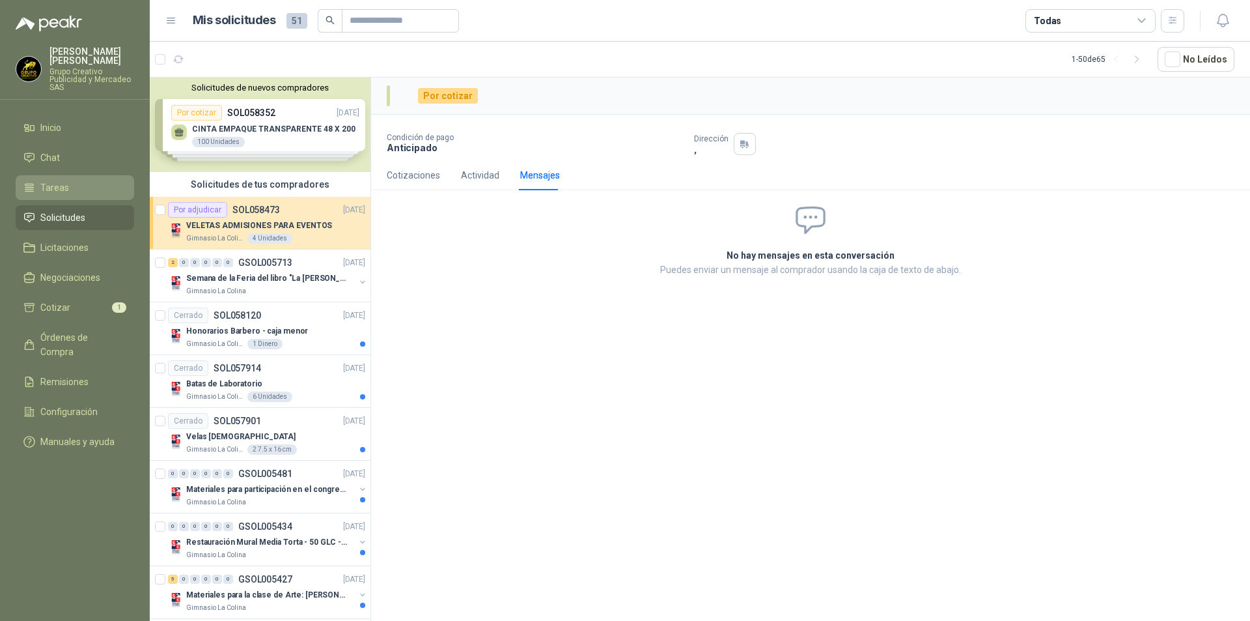
click at [64, 186] on span "Tareas" at bounding box center [54, 187] width 29 height 14
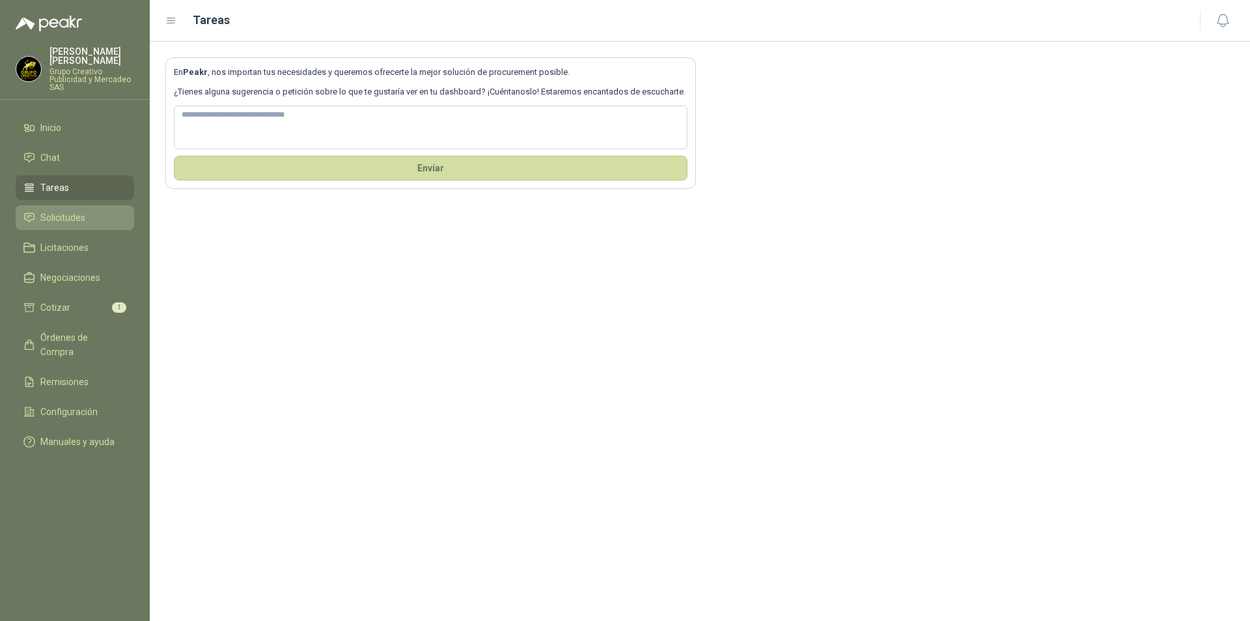
click at [68, 217] on span "Solicitudes" at bounding box center [62, 217] width 45 height 14
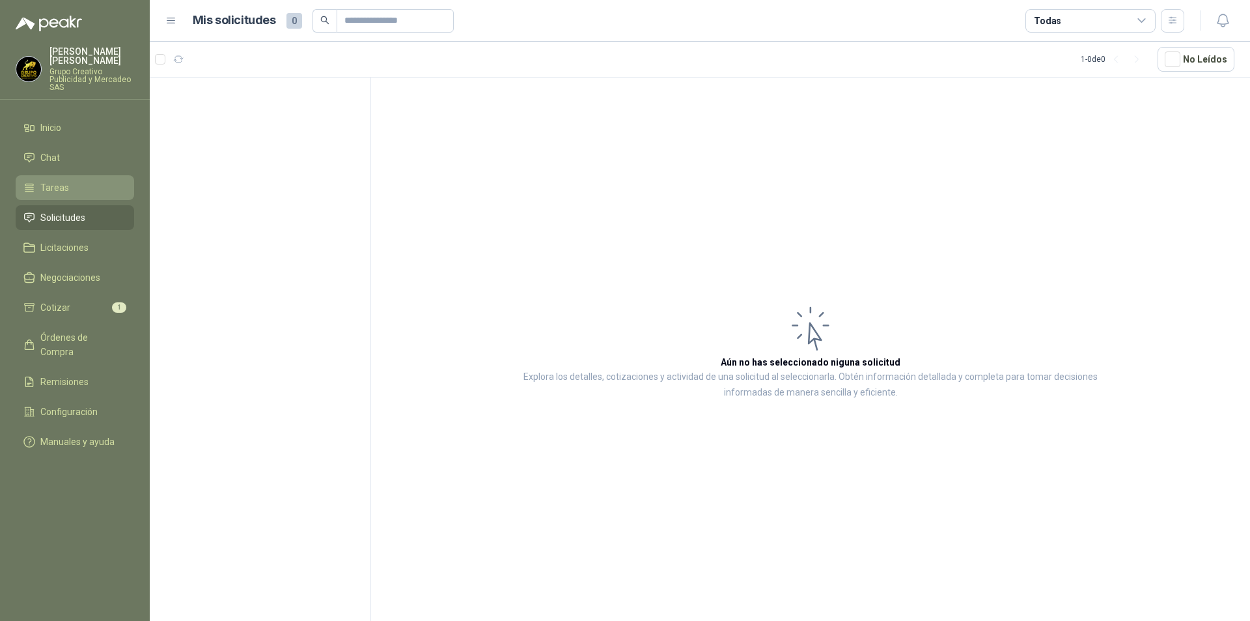
click at [85, 182] on li "Tareas" at bounding box center [74, 187] width 103 height 14
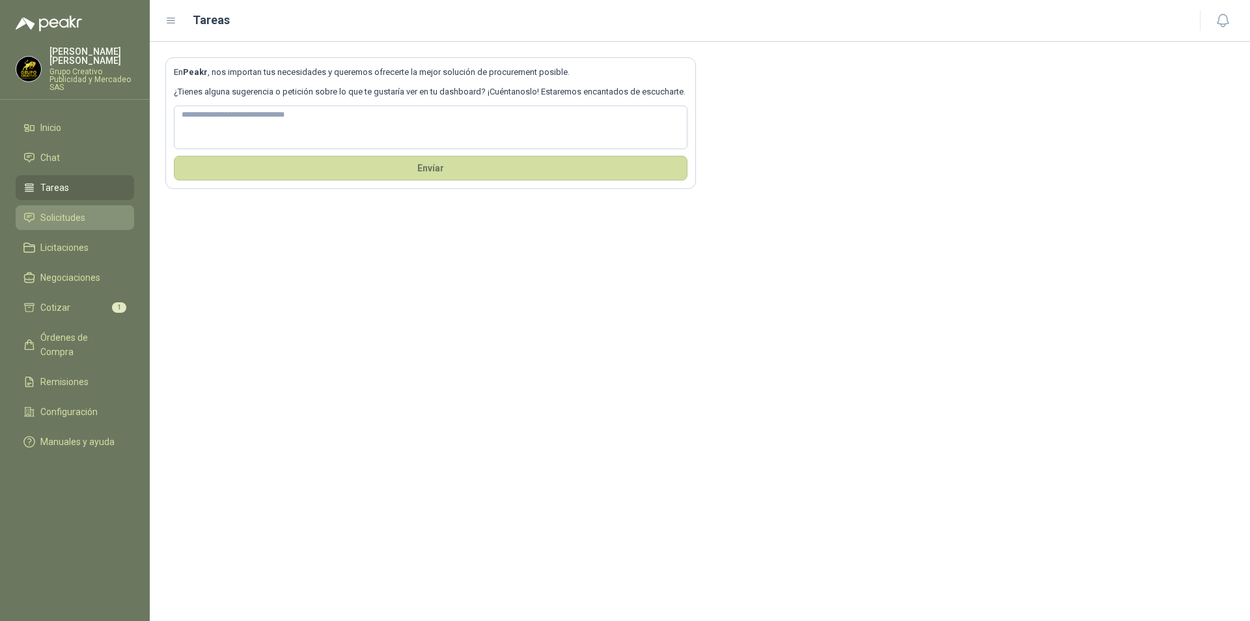
click at [74, 223] on span "Solicitudes" at bounding box center [62, 217] width 45 height 14
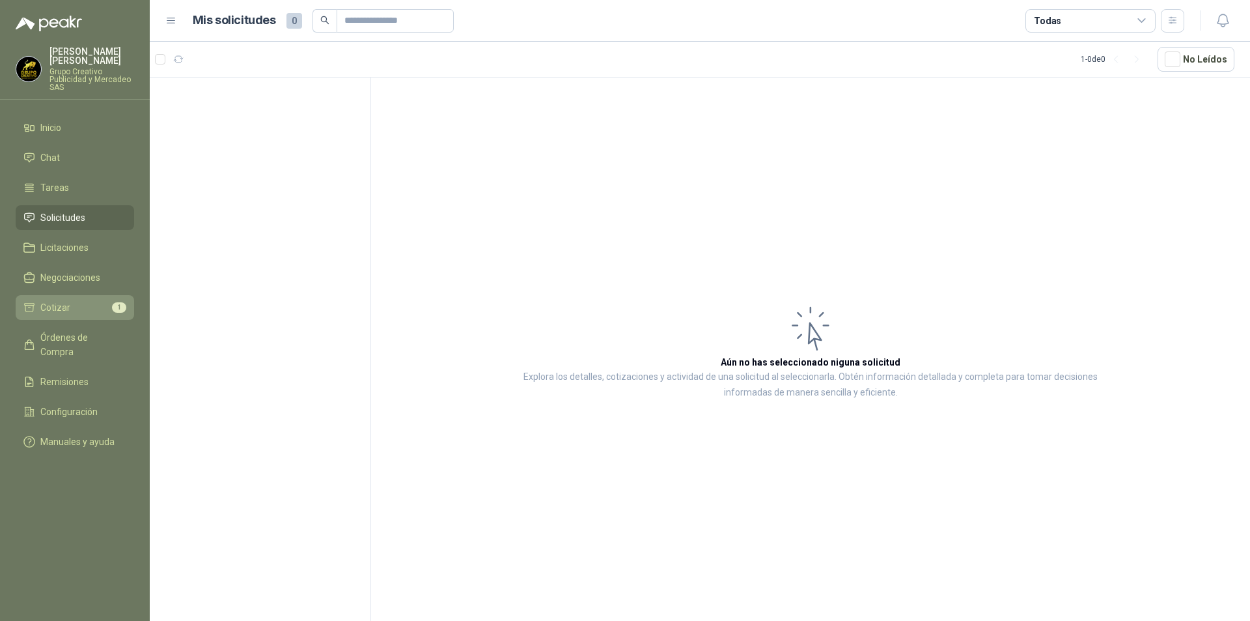
click at [75, 311] on li "Cotizar 1" at bounding box center [74, 307] width 103 height 14
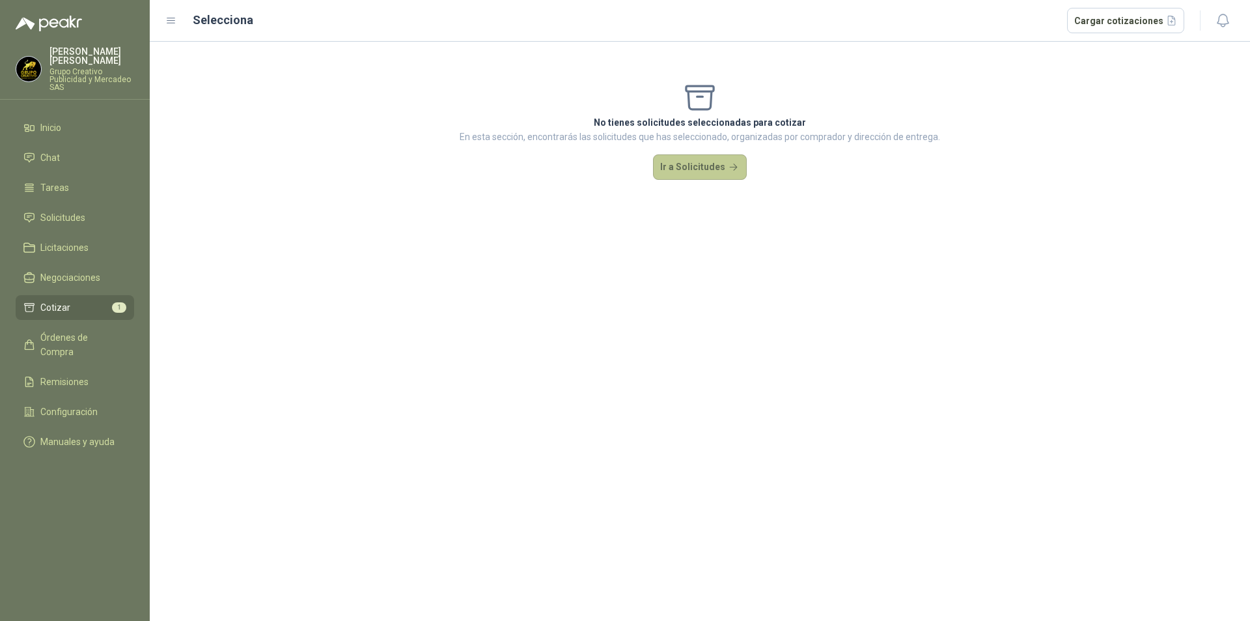
click at [712, 171] on button "Ir a Solicitudes" at bounding box center [700, 167] width 94 height 26
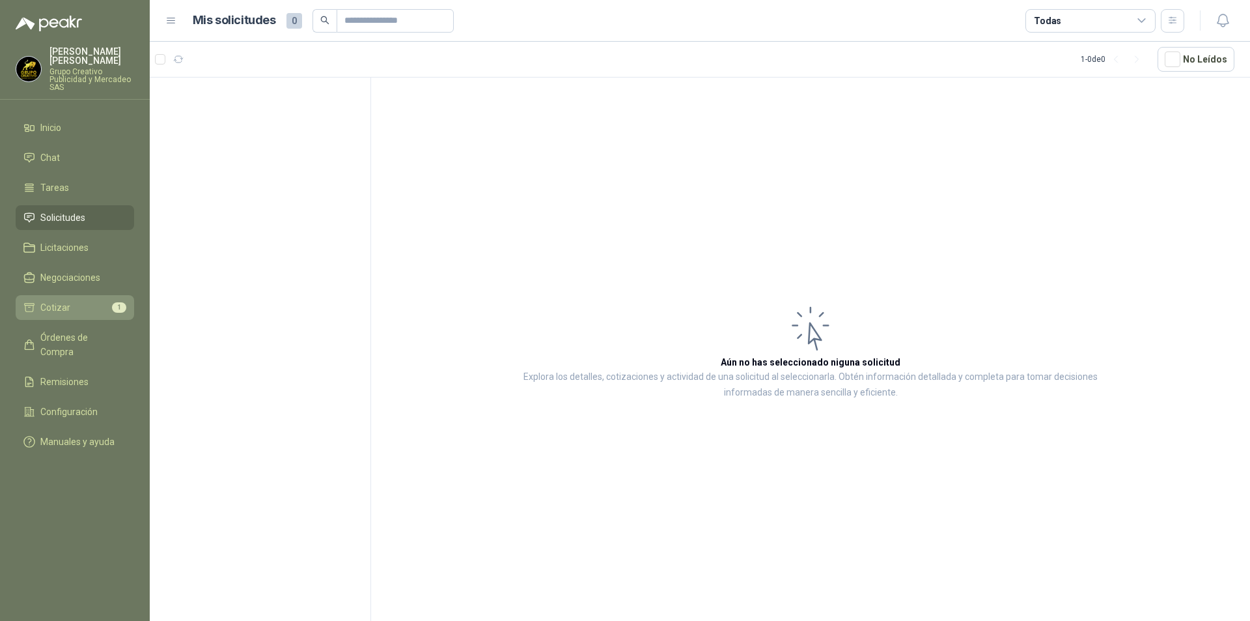
click at [87, 303] on li "Cotizar 1" at bounding box center [74, 307] width 103 height 14
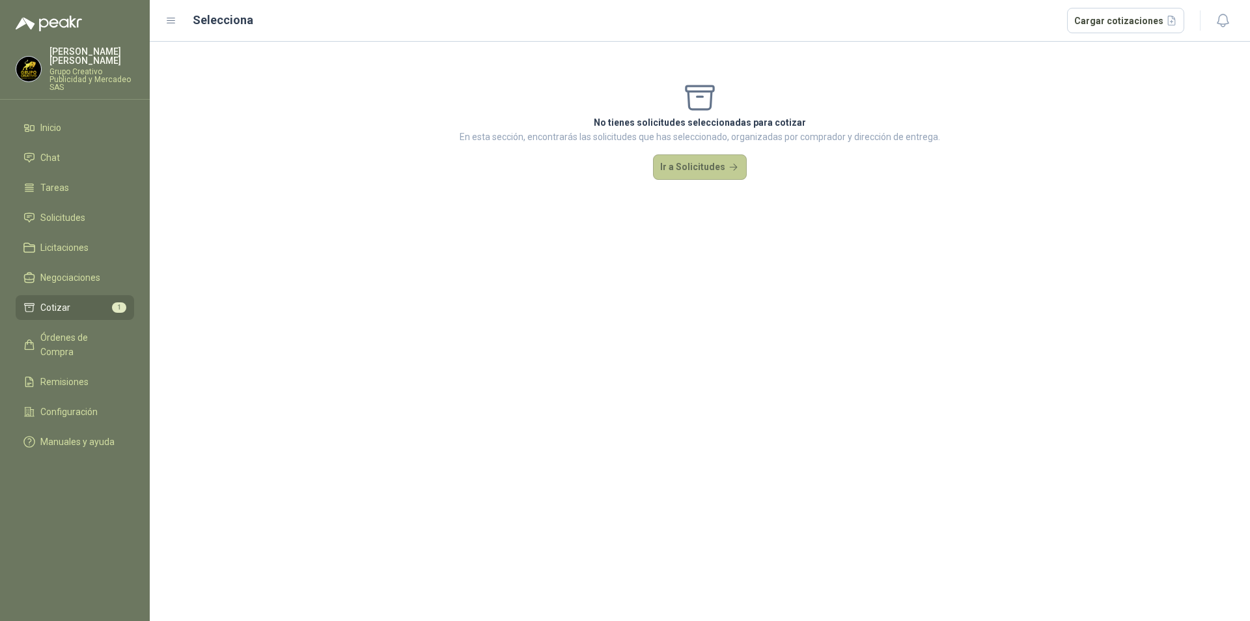
click at [693, 166] on button "Ir a Solicitudes" at bounding box center [700, 167] width 94 height 26
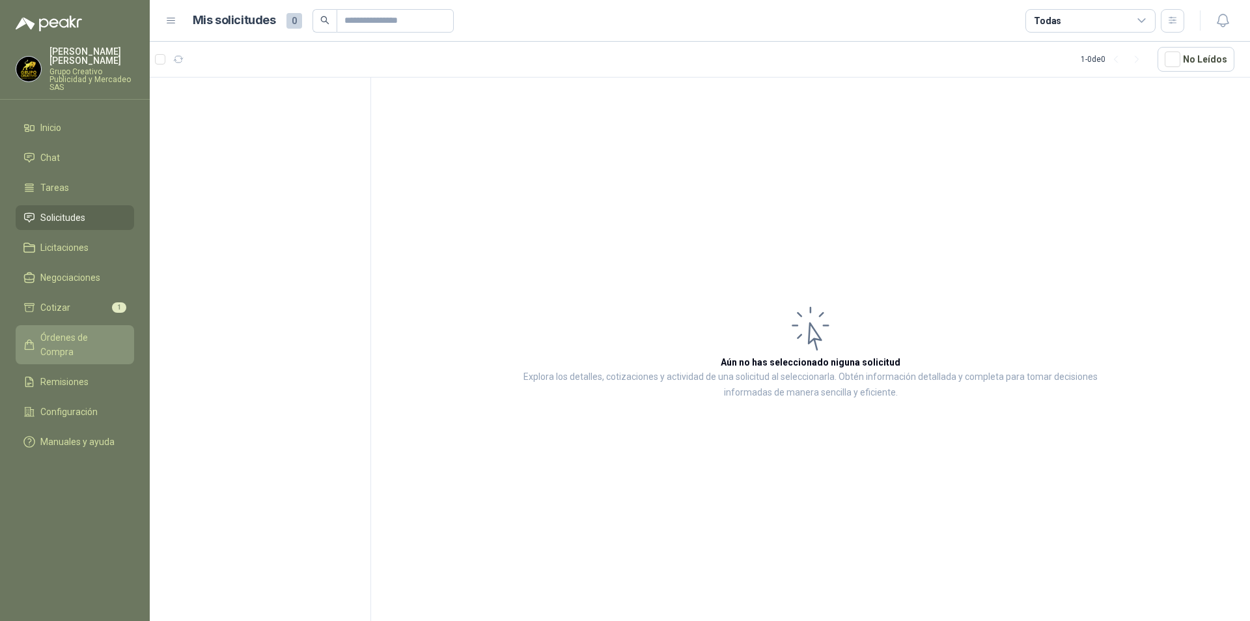
click at [87, 338] on span "Órdenes de Compra" at bounding box center [80, 344] width 81 height 29
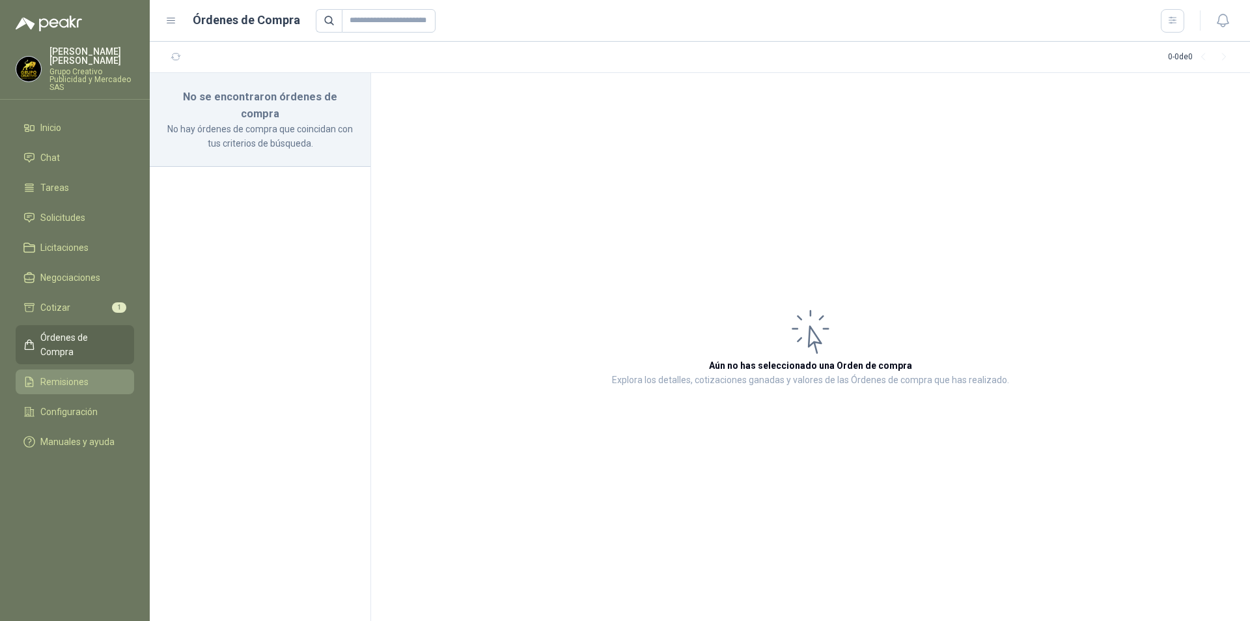
click at [70, 374] on span "Remisiones" at bounding box center [64, 381] width 48 height 14
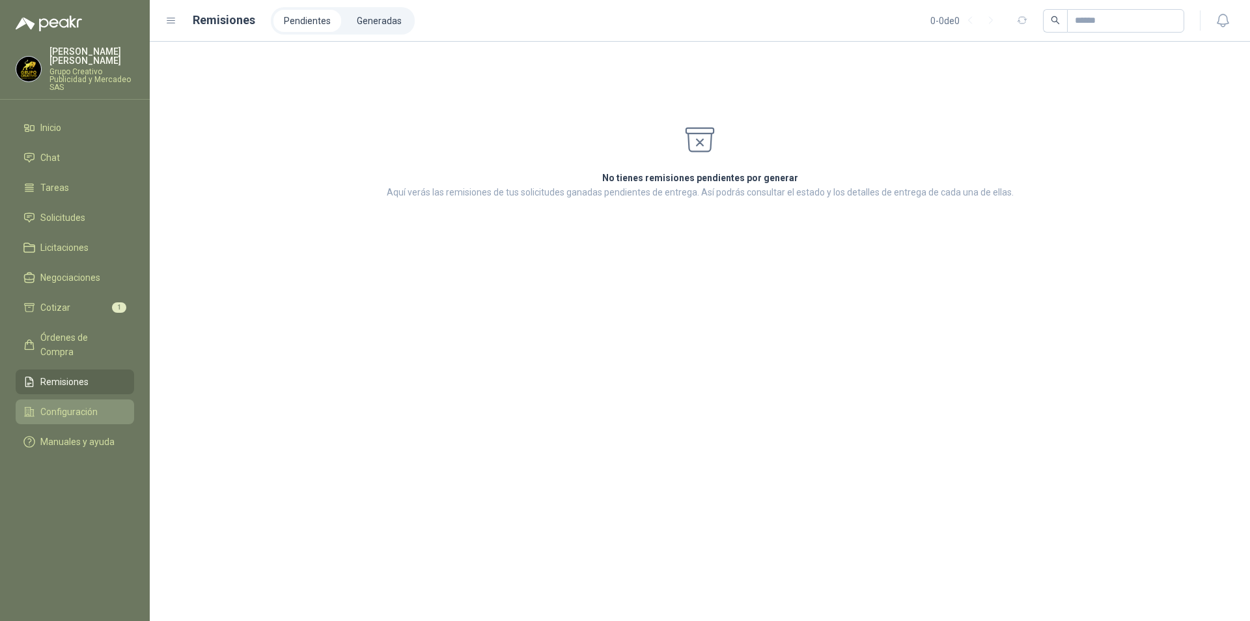
click at [75, 404] on span "Configuración" at bounding box center [68, 411] width 57 height 14
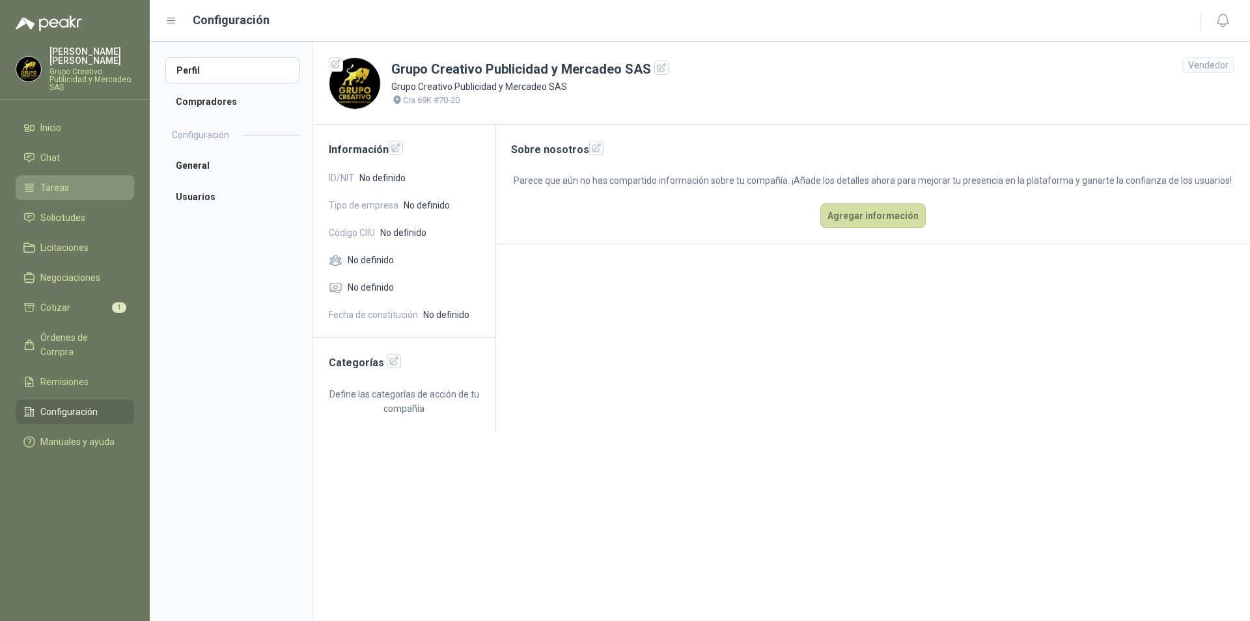
click at [89, 186] on li "Tareas" at bounding box center [74, 187] width 103 height 14
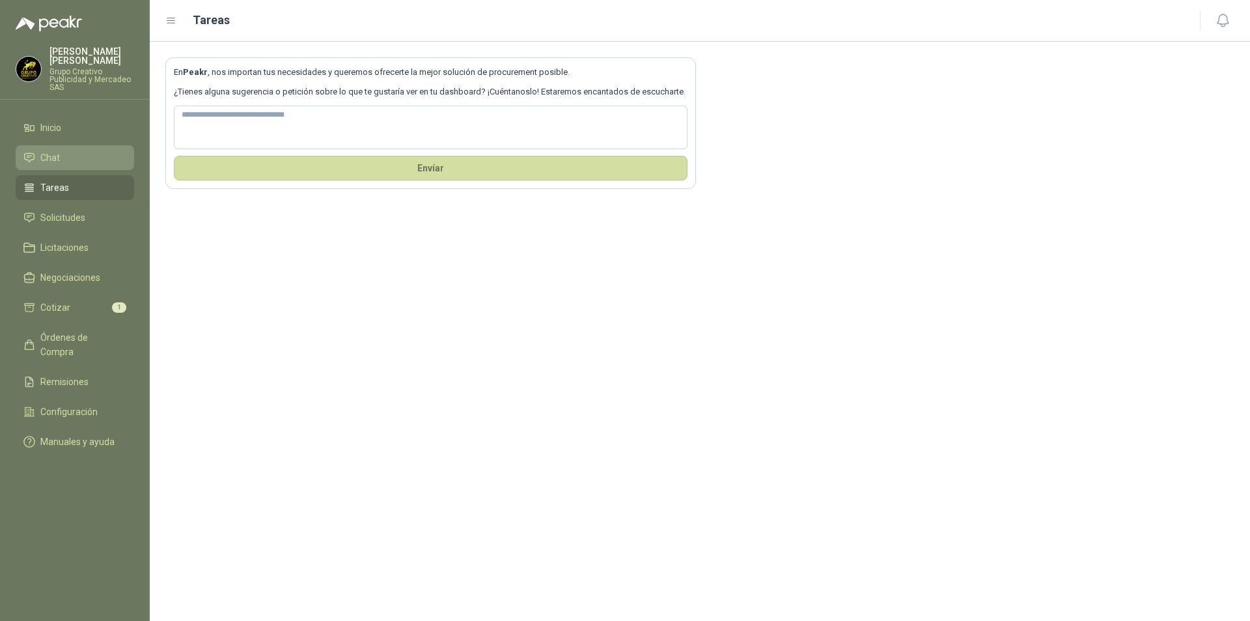
click at [67, 153] on li "Chat" at bounding box center [74, 157] width 103 height 14
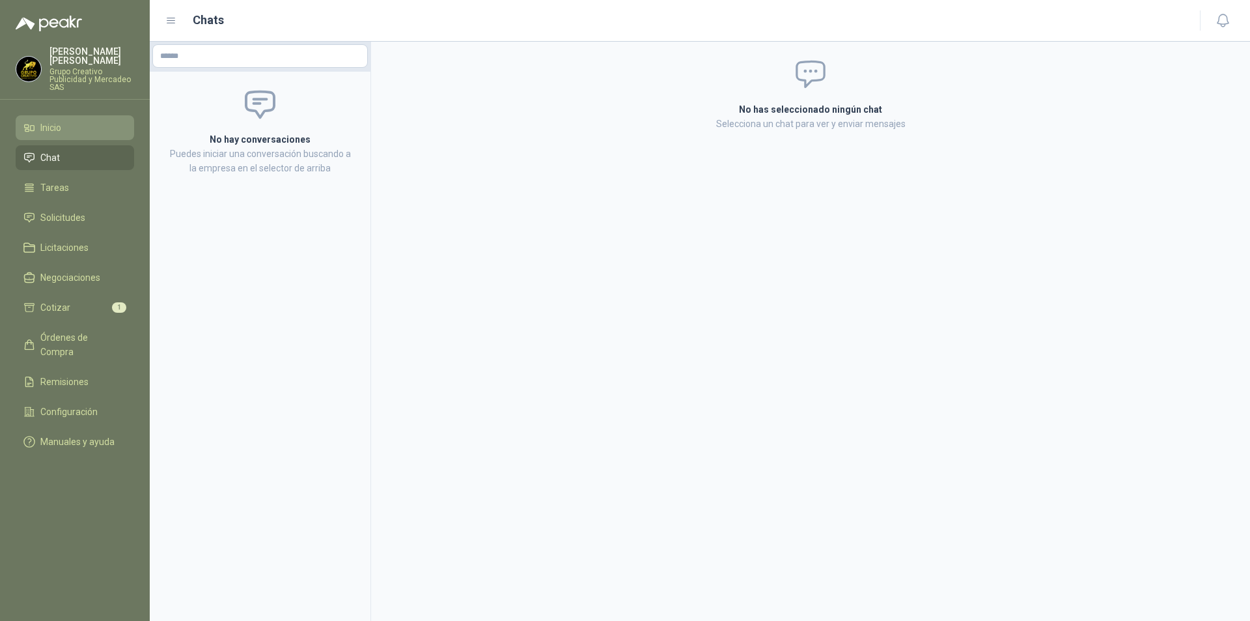
click at [81, 117] on link "Inicio" at bounding box center [75, 127] width 119 height 25
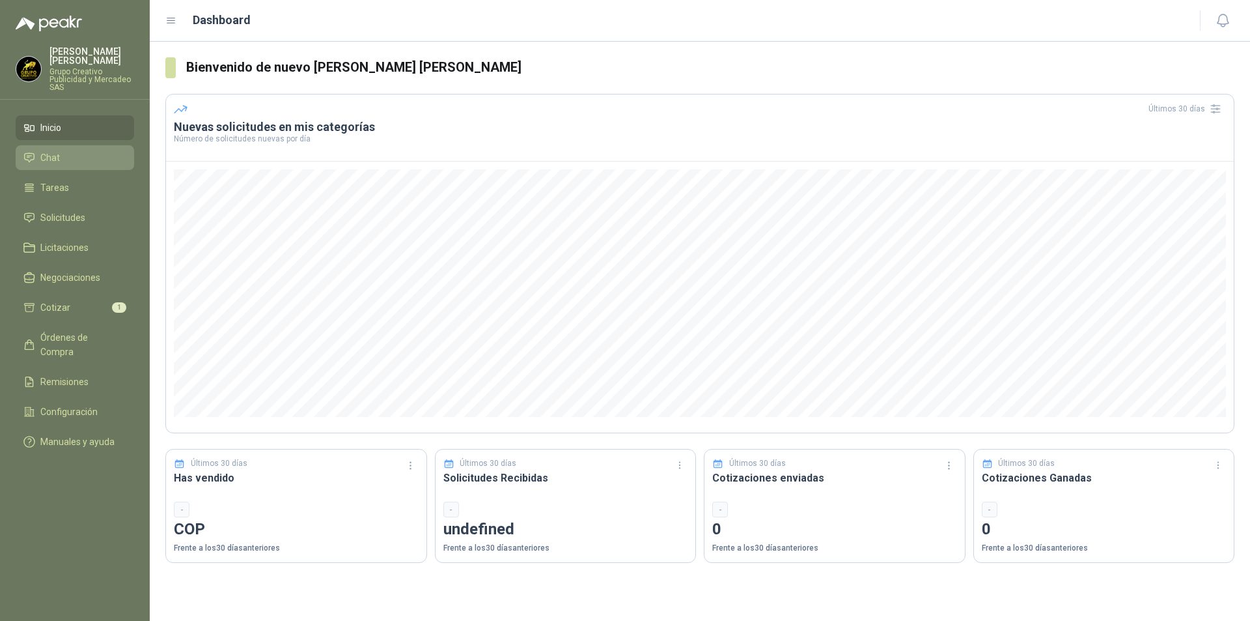
click at [77, 148] on link "Chat" at bounding box center [75, 157] width 119 height 25
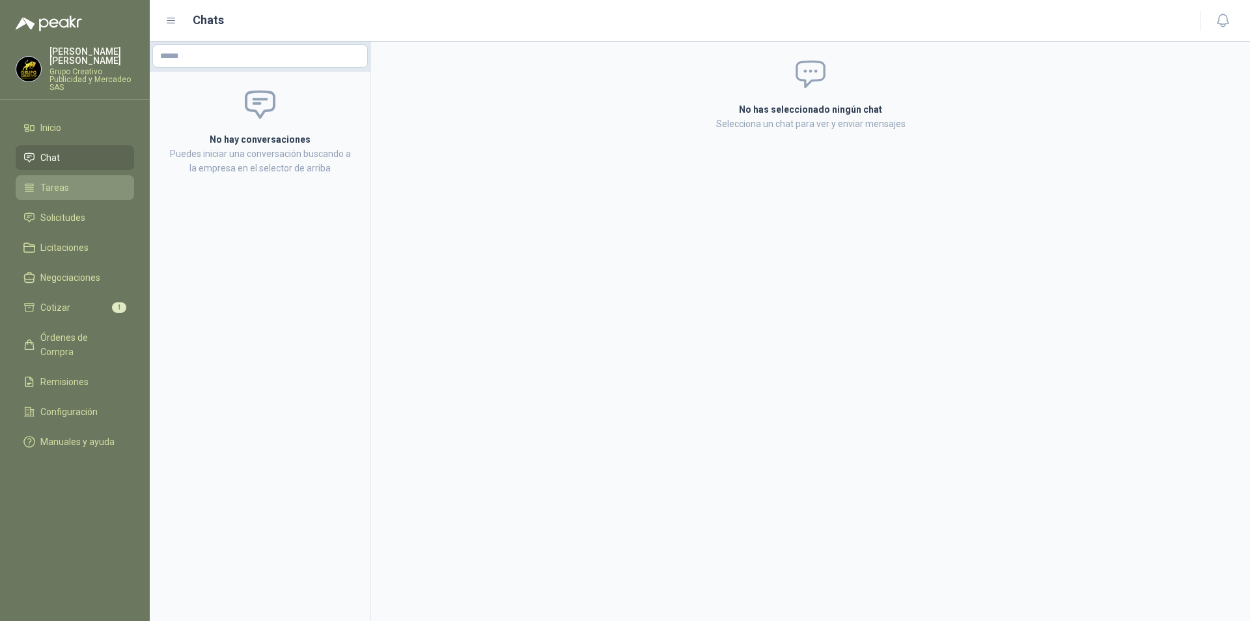
click at [63, 187] on span "Tareas" at bounding box center [54, 187] width 29 height 14
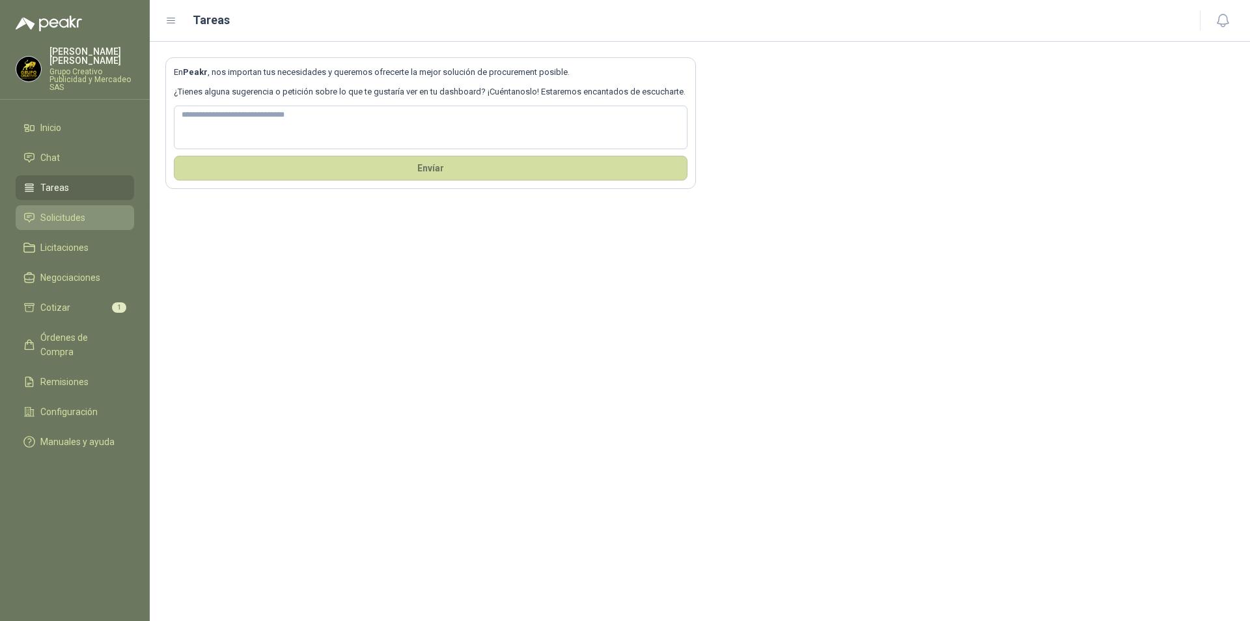
click at [66, 216] on span "Solicitudes" at bounding box center [62, 217] width 45 height 14
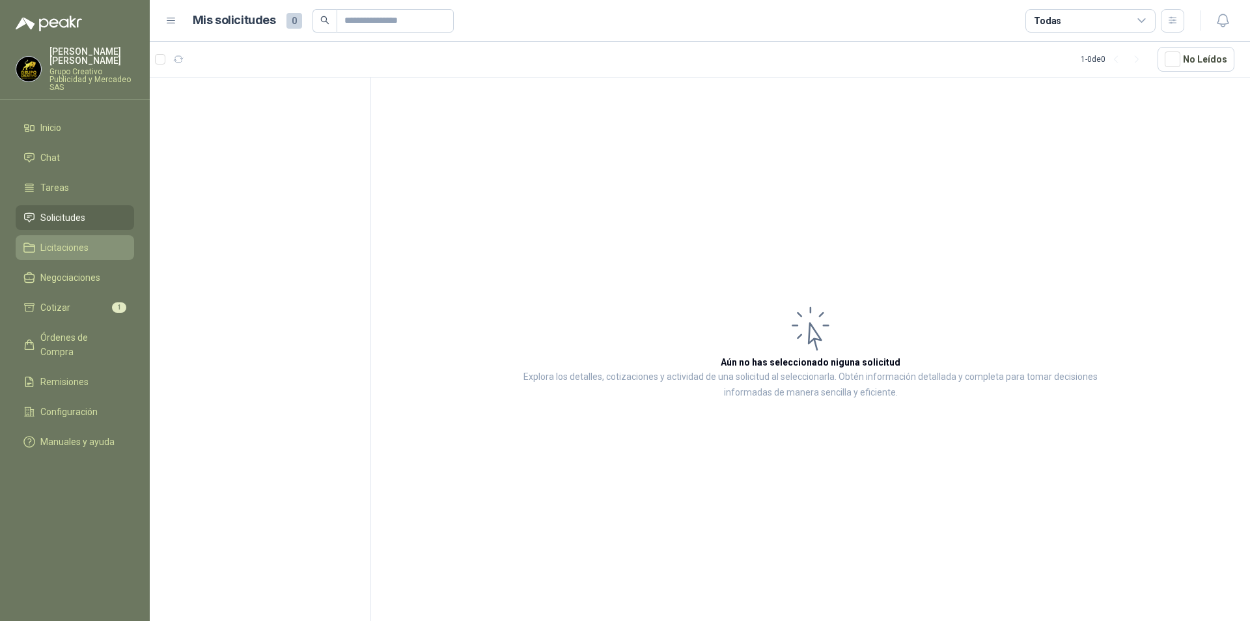
click at [66, 241] on span "Licitaciones" at bounding box center [64, 247] width 48 height 14
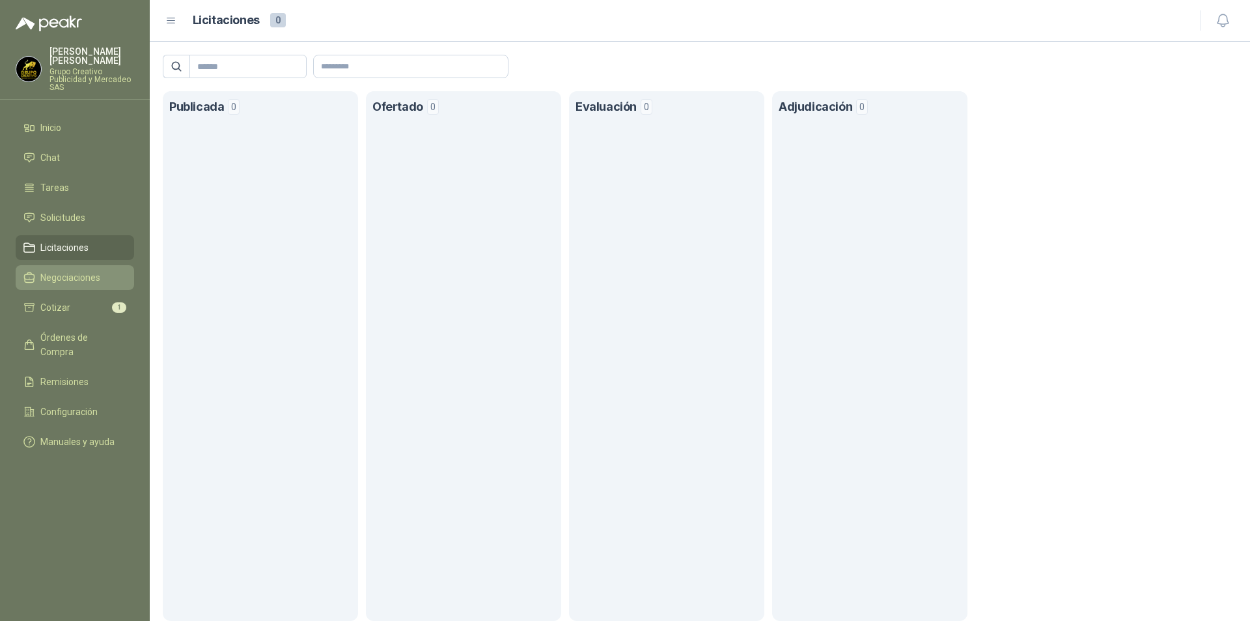
click at [81, 281] on span "Negociaciones" at bounding box center [70, 277] width 60 height 14
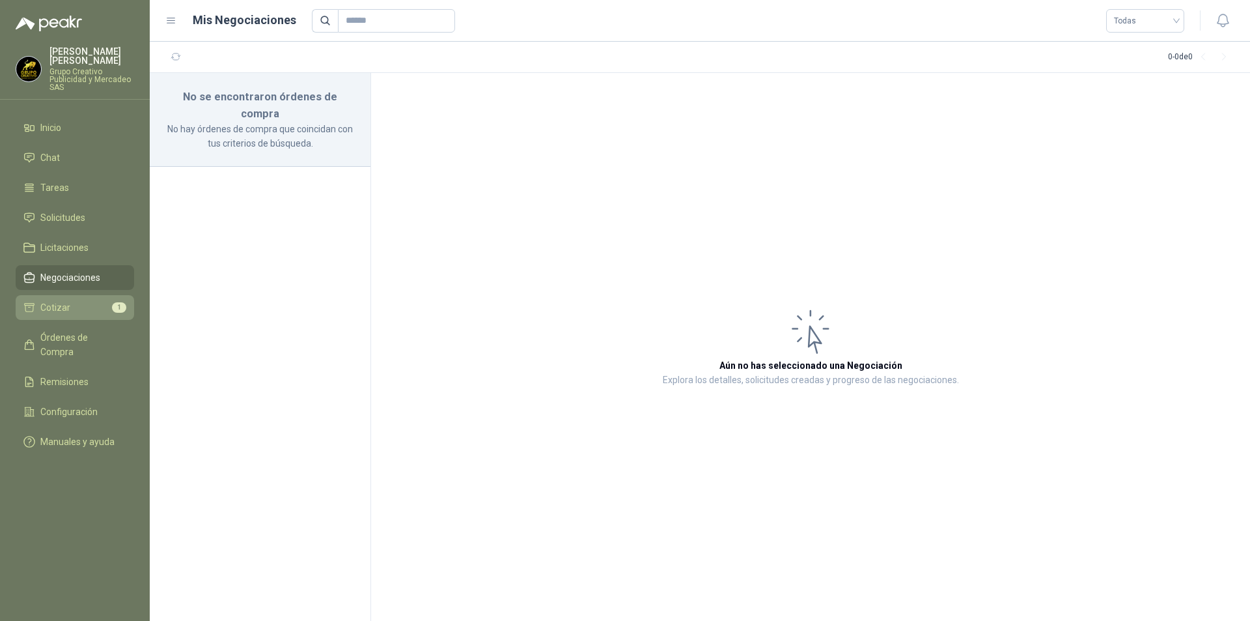
click at [81, 312] on li "Cotizar 1" at bounding box center [74, 307] width 103 height 14
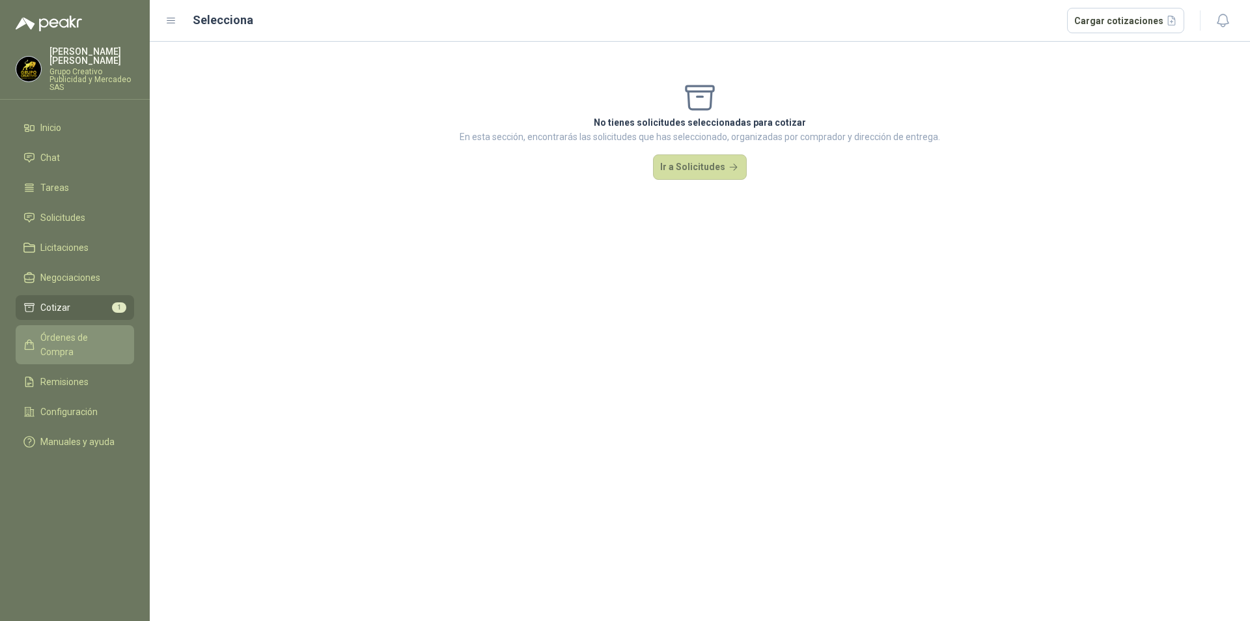
click at [81, 341] on span "Órdenes de Compra" at bounding box center [80, 344] width 81 height 29
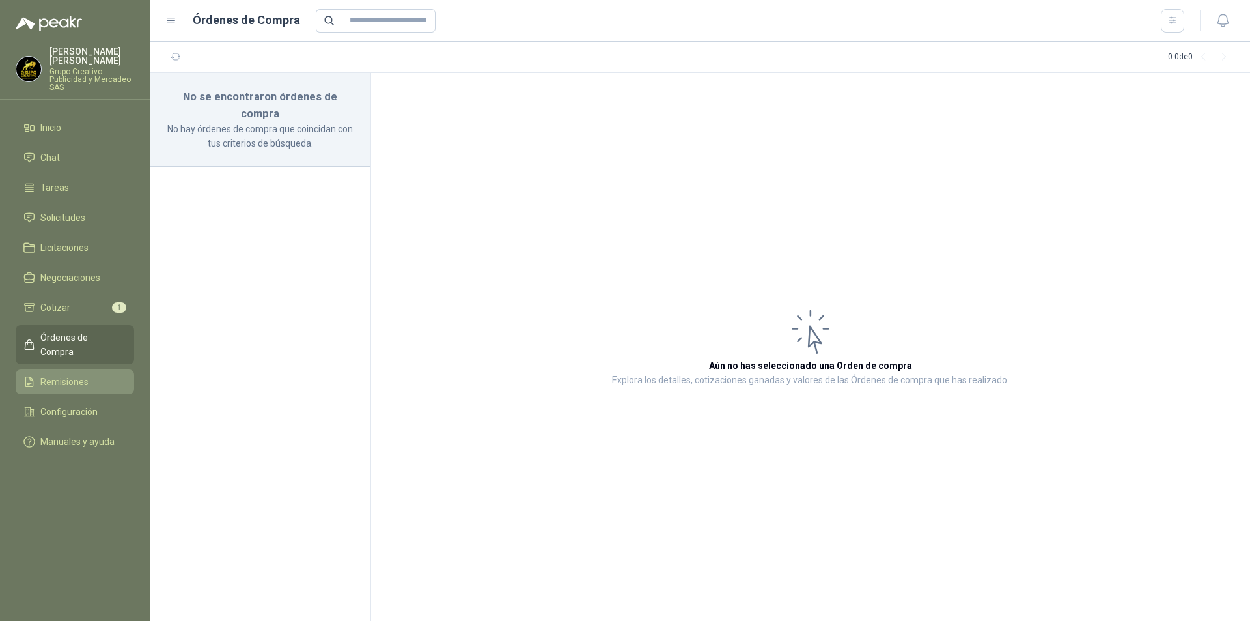
click at [80, 374] on span "Remisiones" at bounding box center [64, 381] width 48 height 14
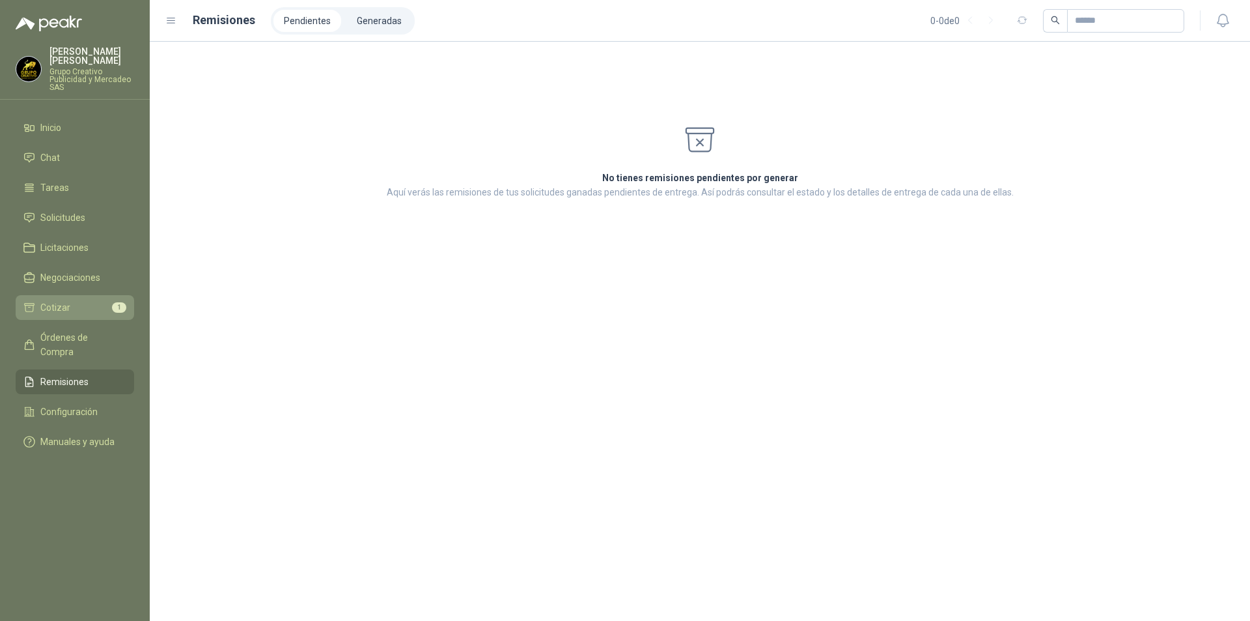
click at [71, 298] on link "Cotizar 1" at bounding box center [75, 307] width 119 height 25
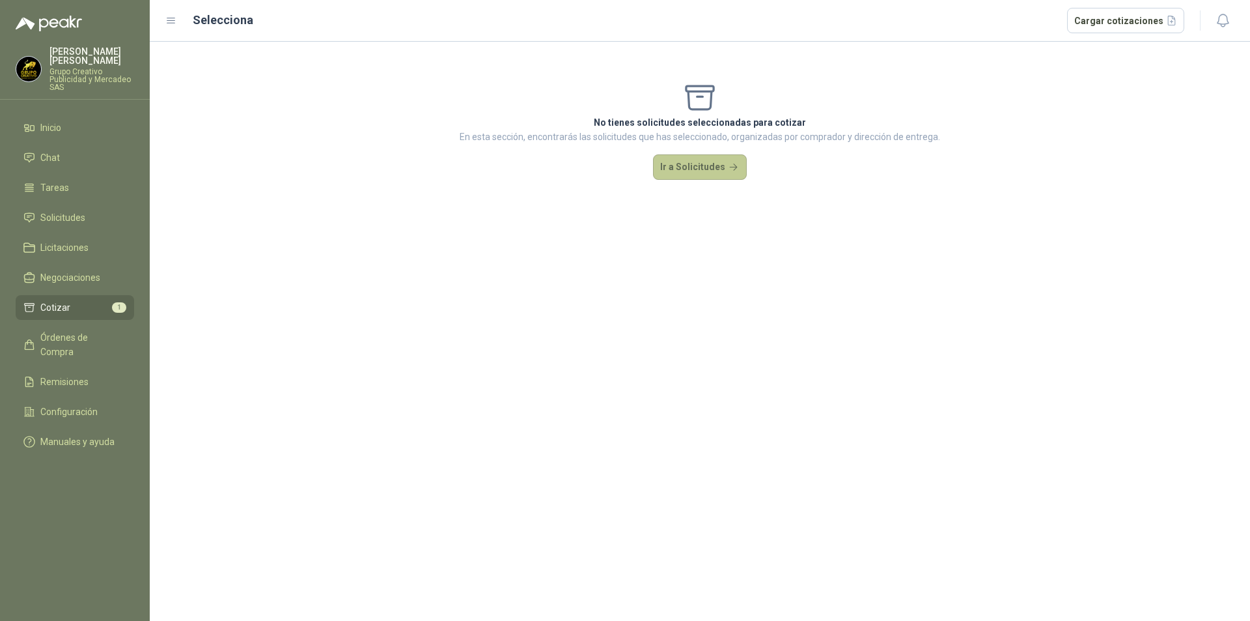
click at [714, 163] on button "Ir a Solicitudes" at bounding box center [700, 167] width 94 height 26
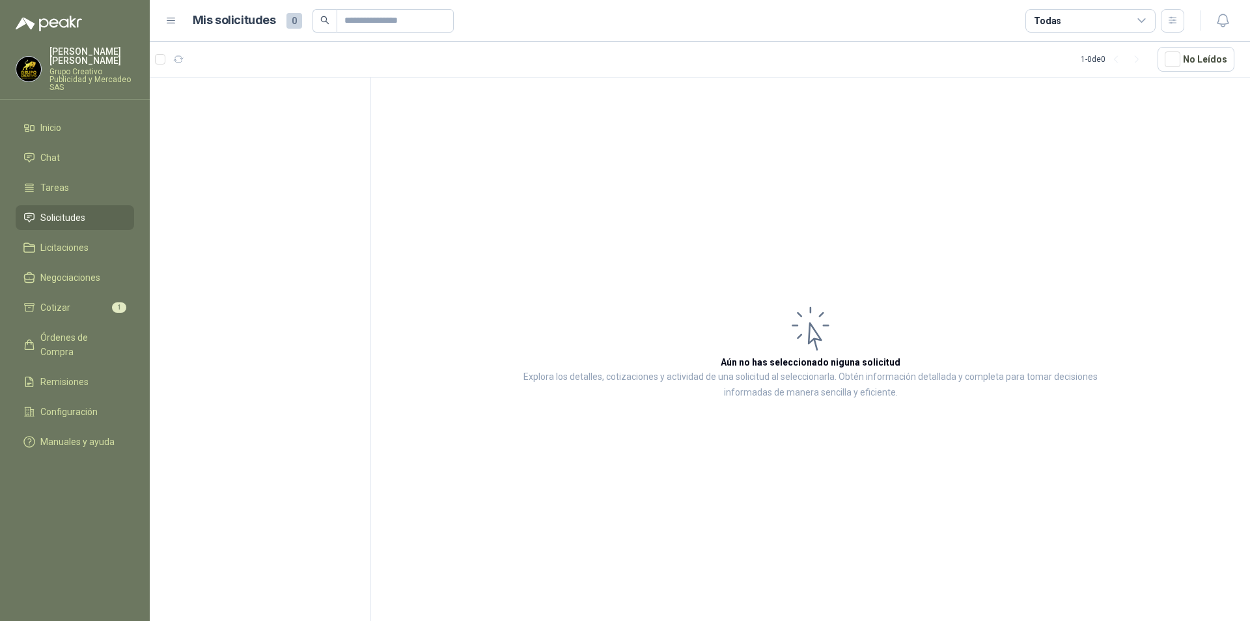
click at [818, 354] on icon at bounding box center [811, 328] width 52 height 53
click at [1097, 62] on div "1 - 0 de 0" at bounding box center [1114, 59] width 66 height 21
click at [1204, 56] on button "No Leídos" at bounding box center [1196, 59] width 77 height 25
click at [1204, 57] on button "No Leídos" at bounding box center [1196, 59] width 77 height 25
click at [1143, 23] on icon at bounding box center [1142, 21] width 12 height 12
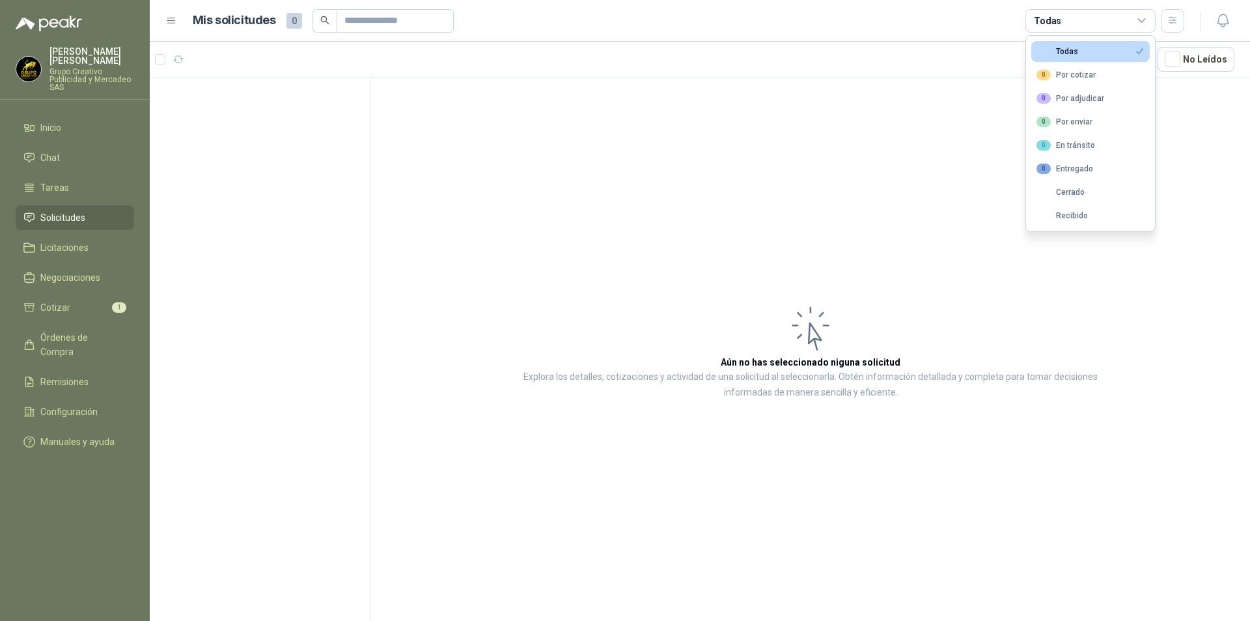
click at [1064, 55] on div "Todas" at bounding box center [1058, 51] width 42 height 9
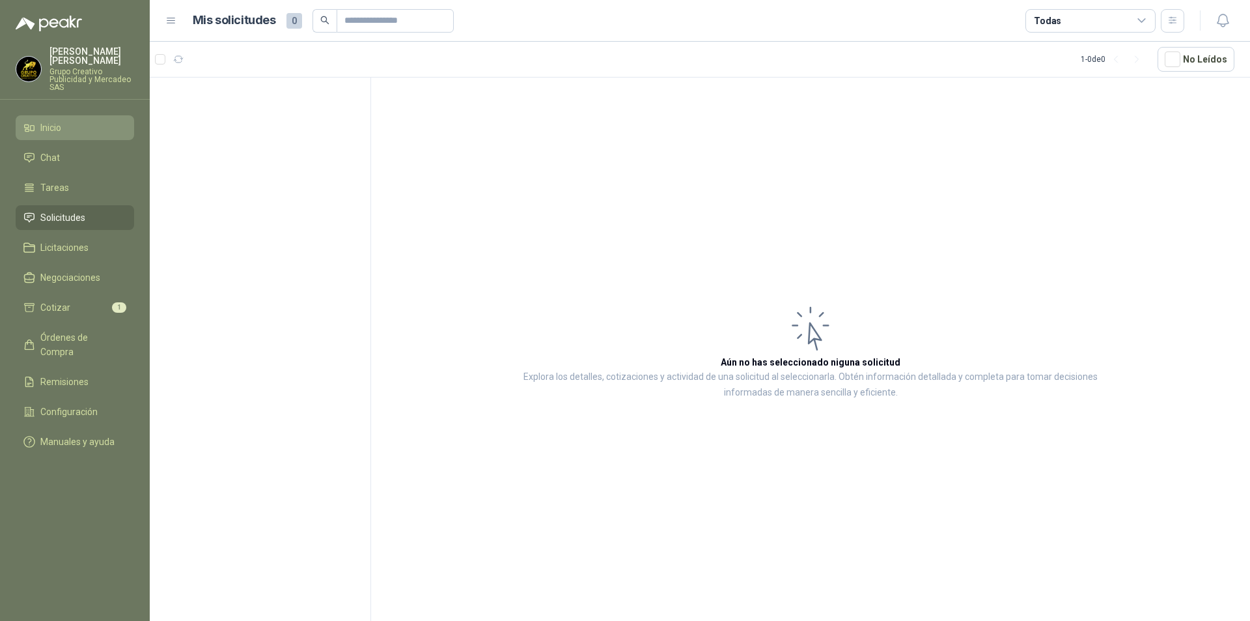
click at [68, 127] on li "Inicio" at bounding box center [74, 127] width 103 height 14
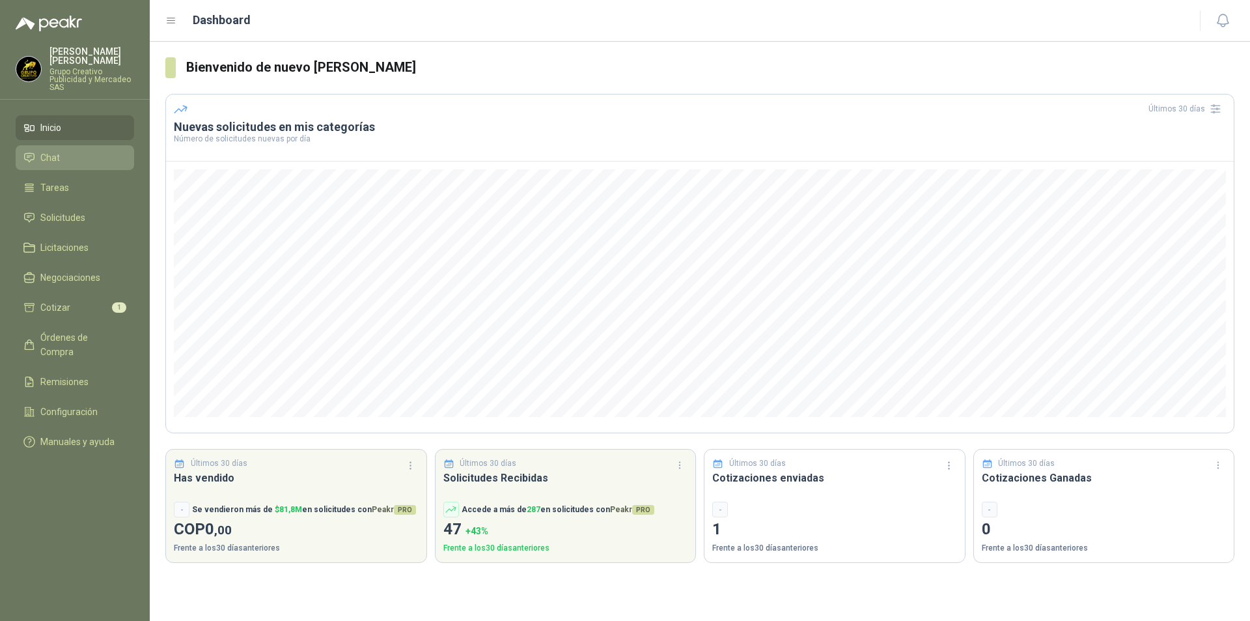
click at [61, 150] on link "Chat" at bounding box center [75, 157] width 119 height 25
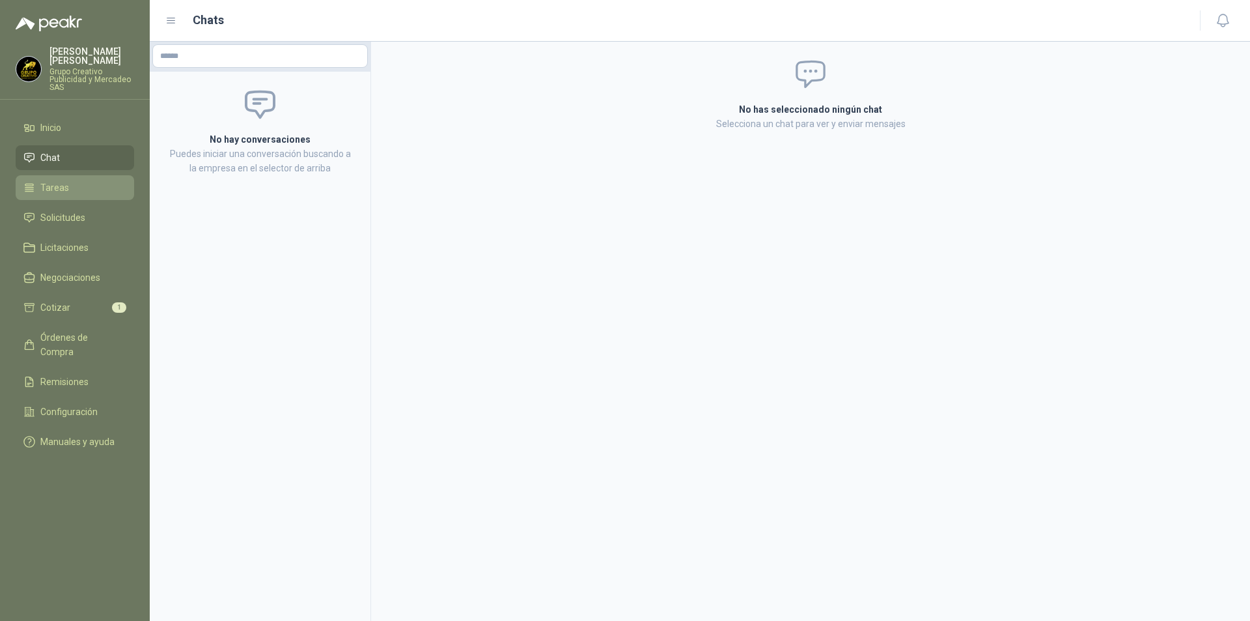
click at [64, 190] on span "Tareas" at bounding box center [54, 187] width 29 height 14
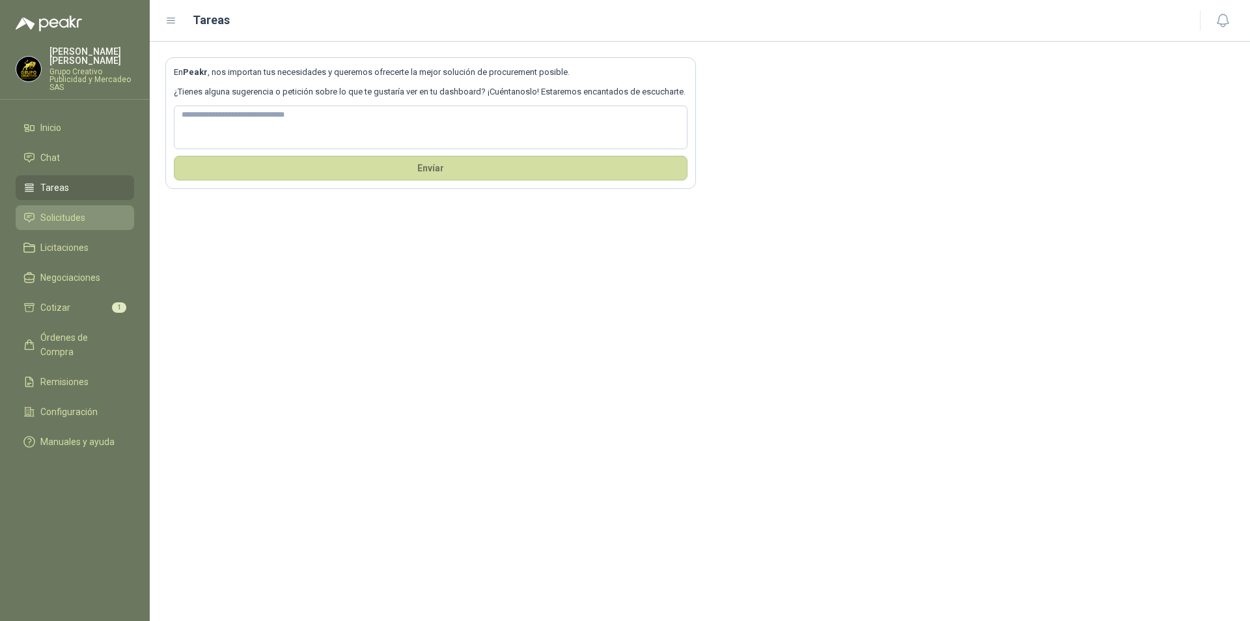
click at [68, 214] on span "Solicitudes" at bounding box center [62, 217] width 45 height 14
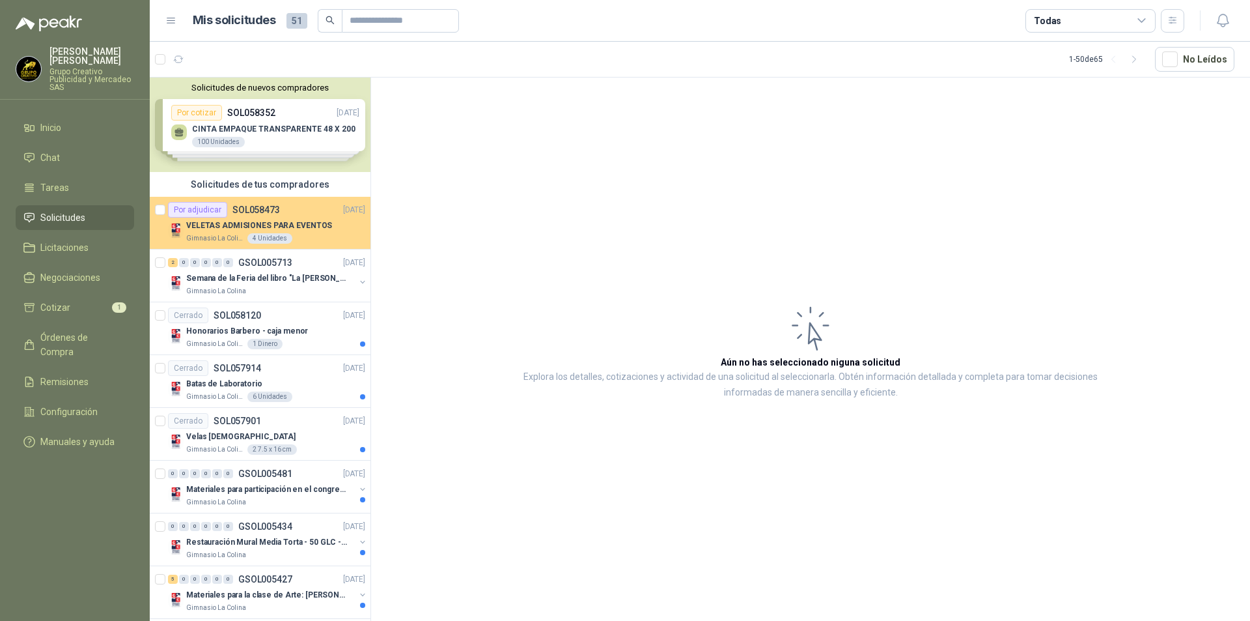
click at [290, 219] on p "VELETAS ADMISIONES PARA EVENTOS" at bounding box center [259, 225] width 146 height 12
